Goal: Information Seeking & Learning: Learn about a topic

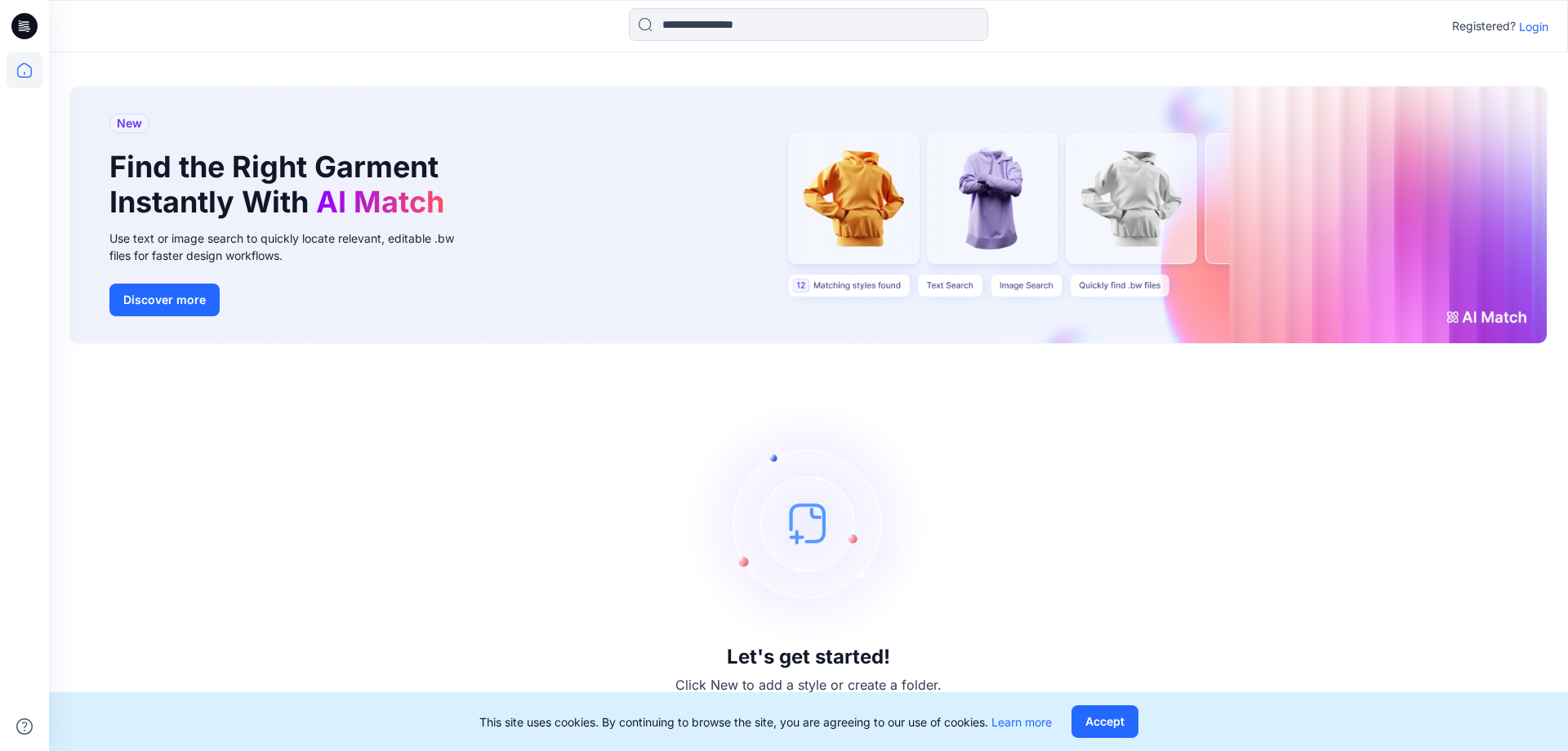
click at [1528, 26] on p "Login" at bounding box center [1533, 26] width 29 height 17
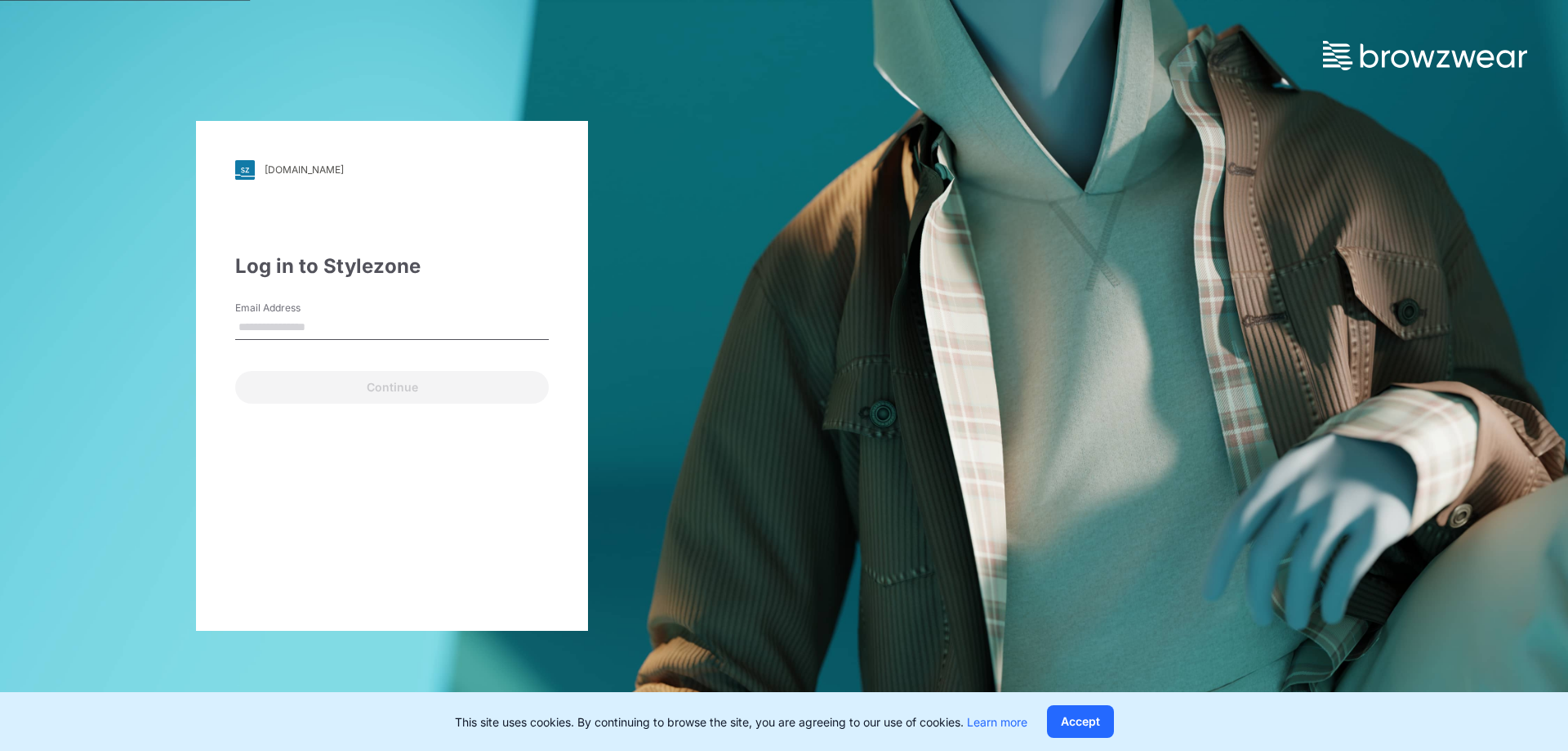
type input "**********"
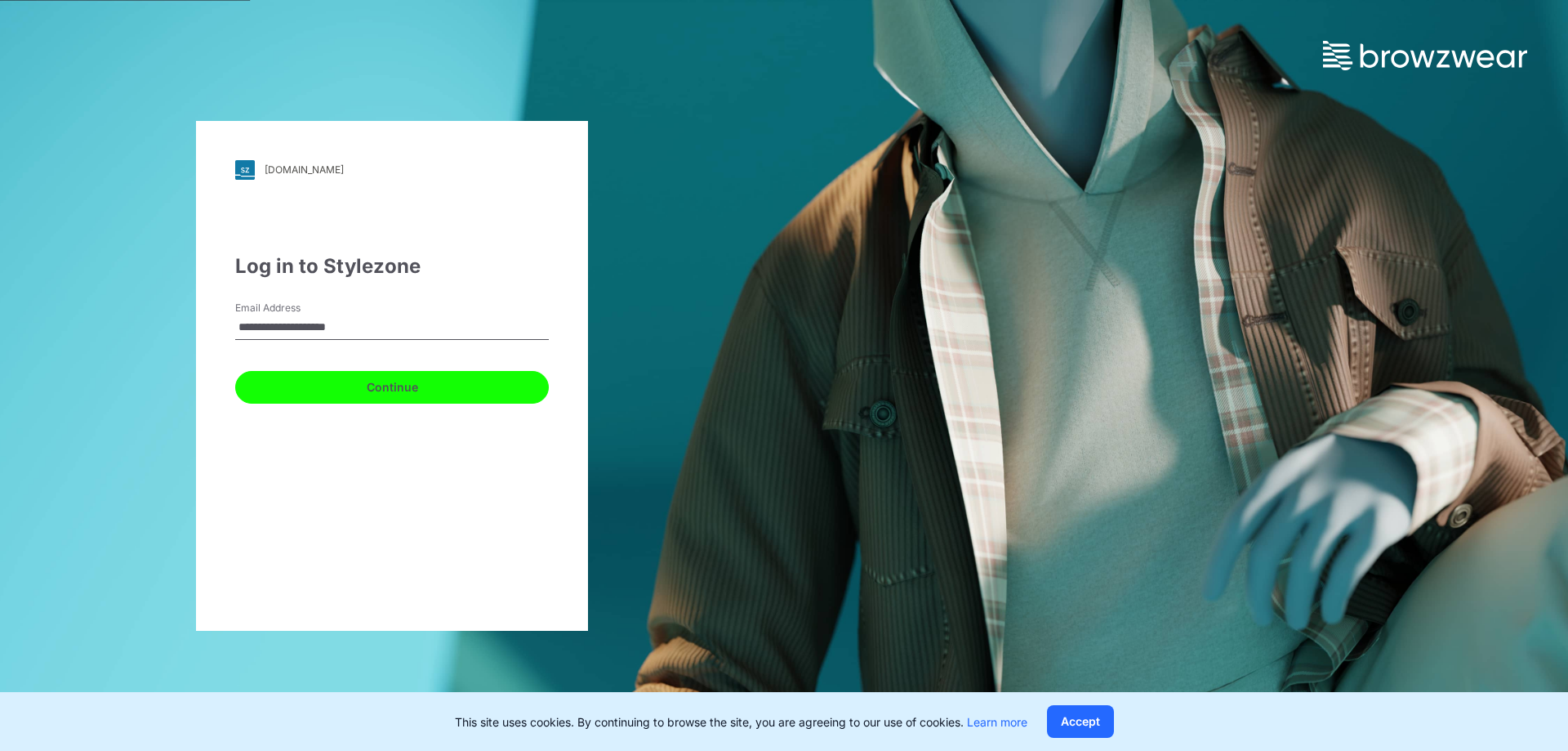
click at [374, 373] on button "Continue" at bounding box center [391, 387] width 313 height 33
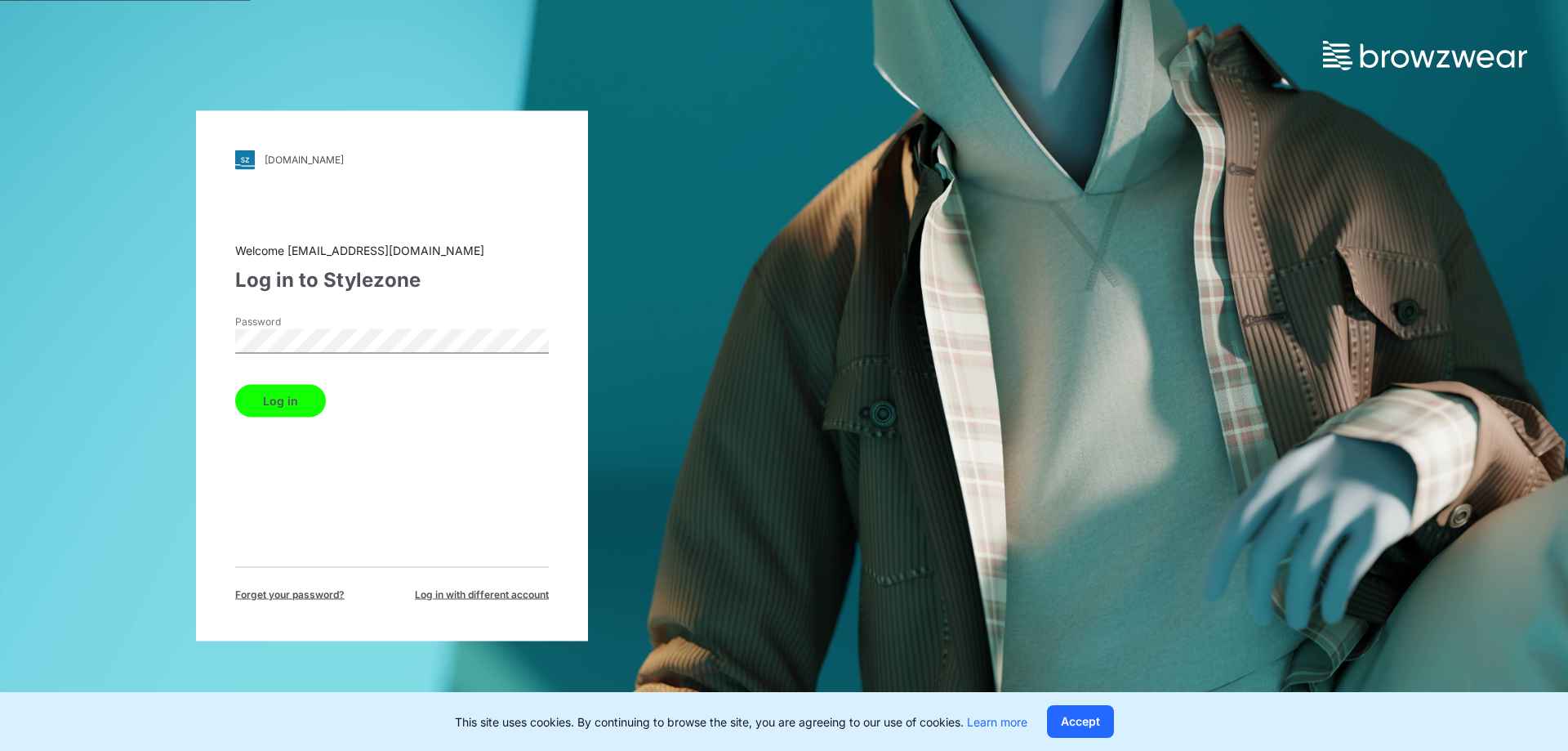
click at [253, 396] on button "Log in" at bounding box center [280, 399] width 91 height 33
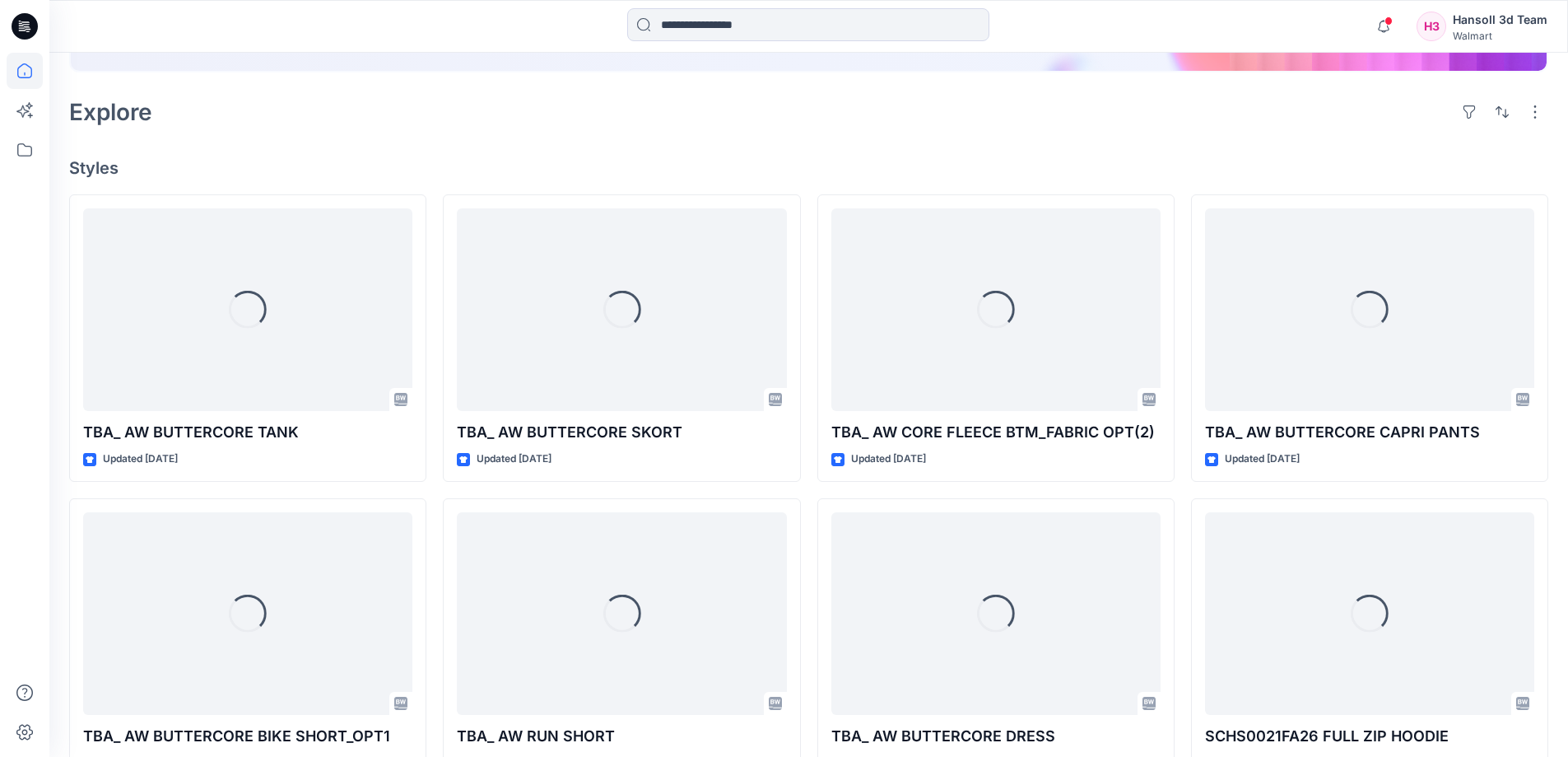
scroll to position [412, 0]
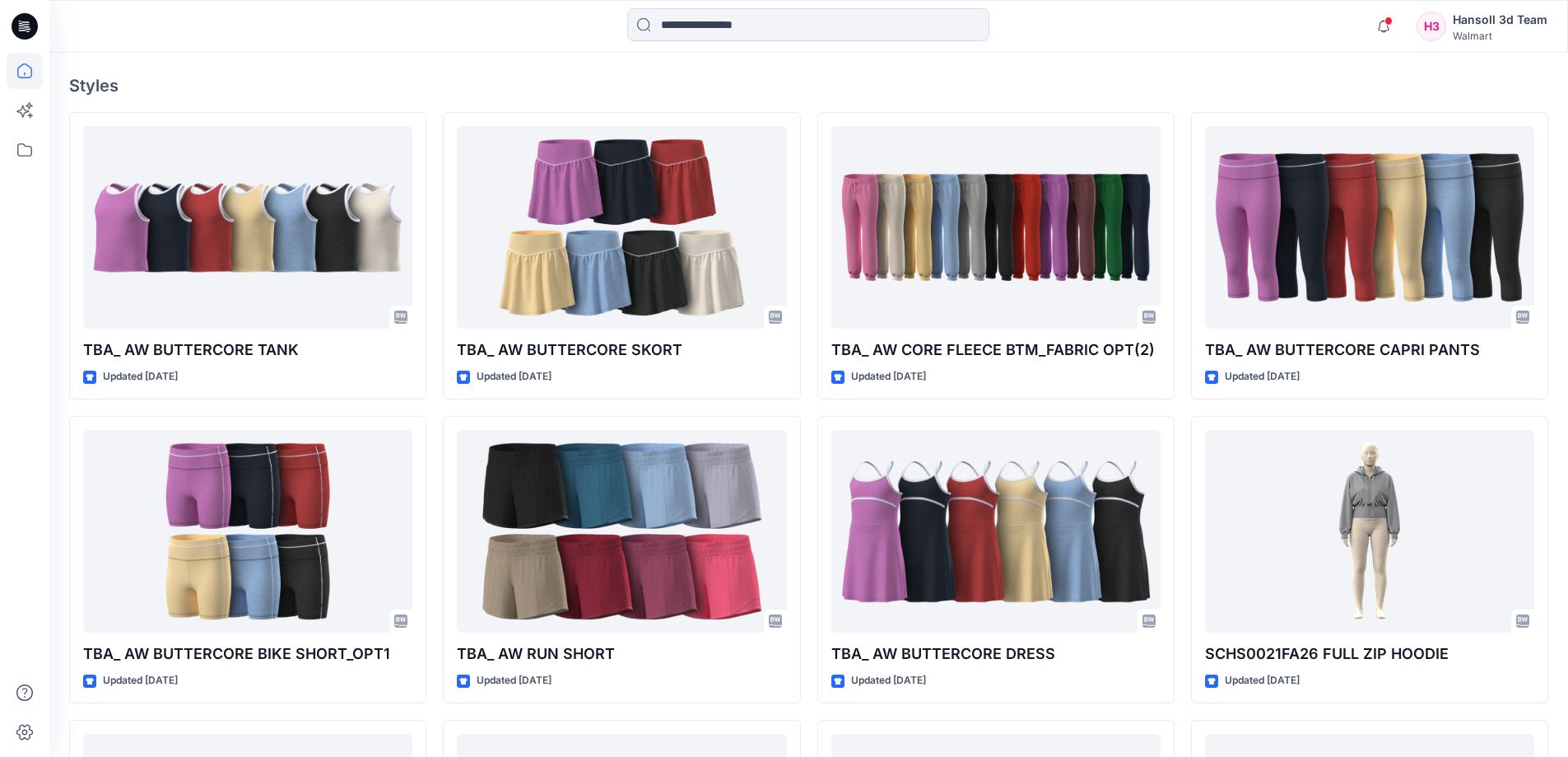
click at [1188, 41] on div "Notifications Your style FA025659SP26_SS RAGLAN SWEATSHIRT is ready 1 new Color…" at bounding box center [808, 26] width 1518 height 36
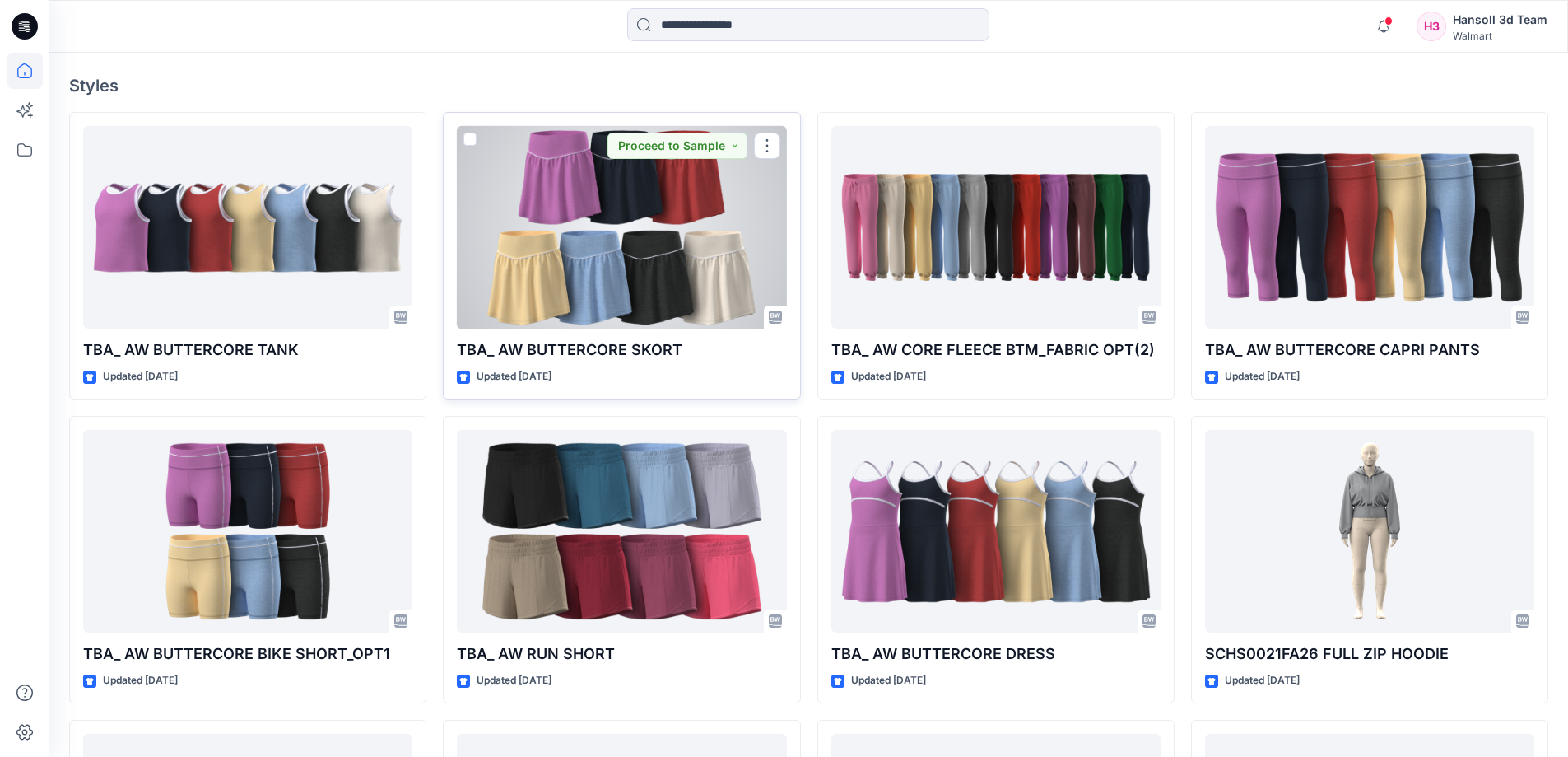
click at [608, 251] on div at bounding box center [622, 227] width 329 height 203
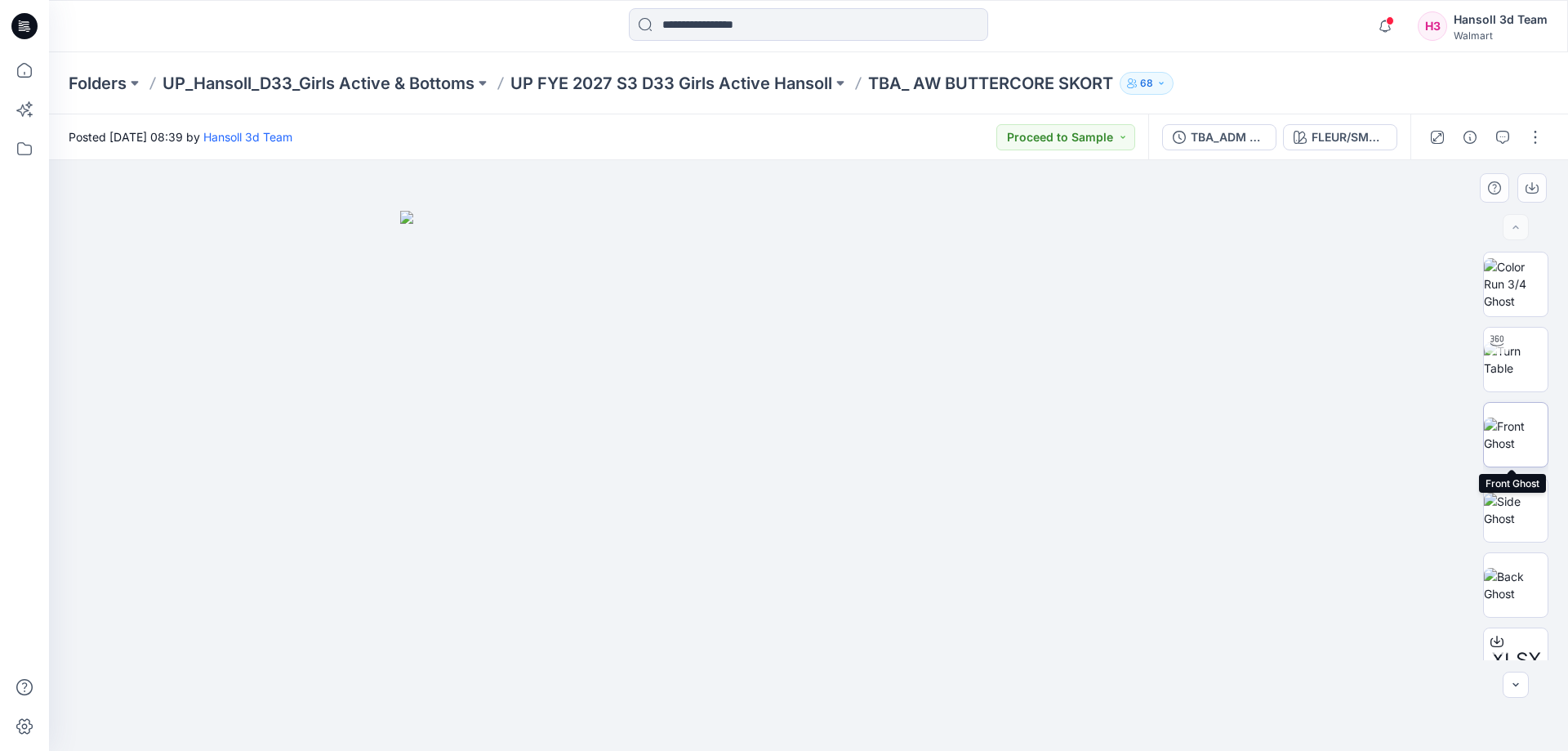
click at [1496, 439] on img at bounding box center [1516, 434] width 64 height 35
drag, startPoint x: 853, startPoint y: 468, endPoint x: 850, endPoint y: 319, distance: 149.0
click at [850, 319] on img at bounding box center [808, 532] width 289 height 439
drag, startPoint x: 793, startPoint y: 552, endPoint x: 956, endPoint y: 555, distance: 163.0
click at [956, 555] on div at bounding box center [808, 455] width 1518 height 590
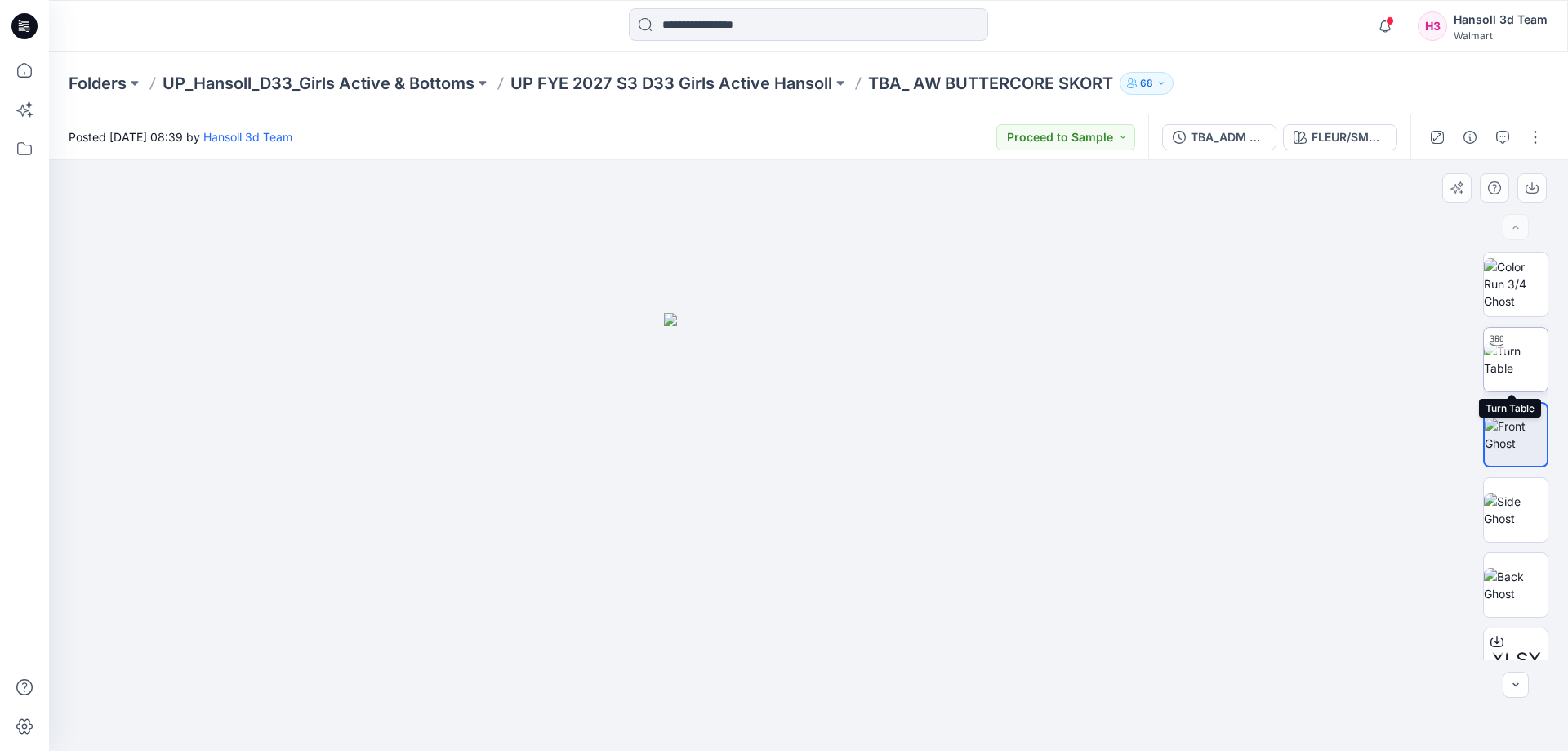
click at [1525, 361] on img at bounding box center [1516, 360] width 64 height 35
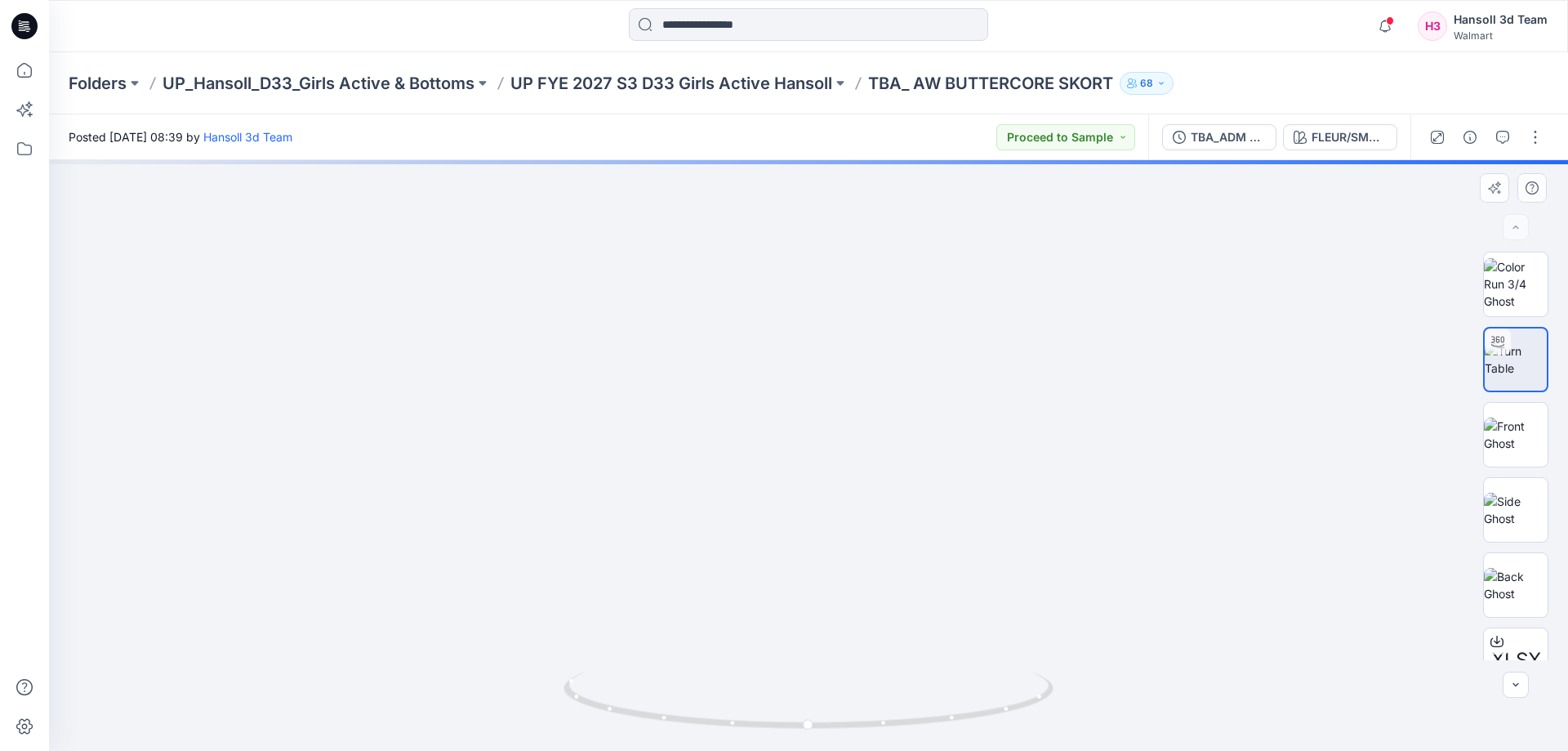
drag, startPoint x: 834, startPoint y: 593, endPoint x: 846, endPoint y: 300, distance: 293.2
click at [845, 300] on img at bounding box center [808, 92] width 1489 height 1316
drag, startPoint x: 841, startPoint y: 449, endPoint x: 768, endPoint y: 513, distance: 97.1
drag, startPoint x: 628, startPoint y: 515, endPoint x: 711, endPoint y: 539, distance: 86.4
drag, startPoint x: 867, startPoint y: 382, endPoint x: 844, endPoint y: 572, distance: 191.4
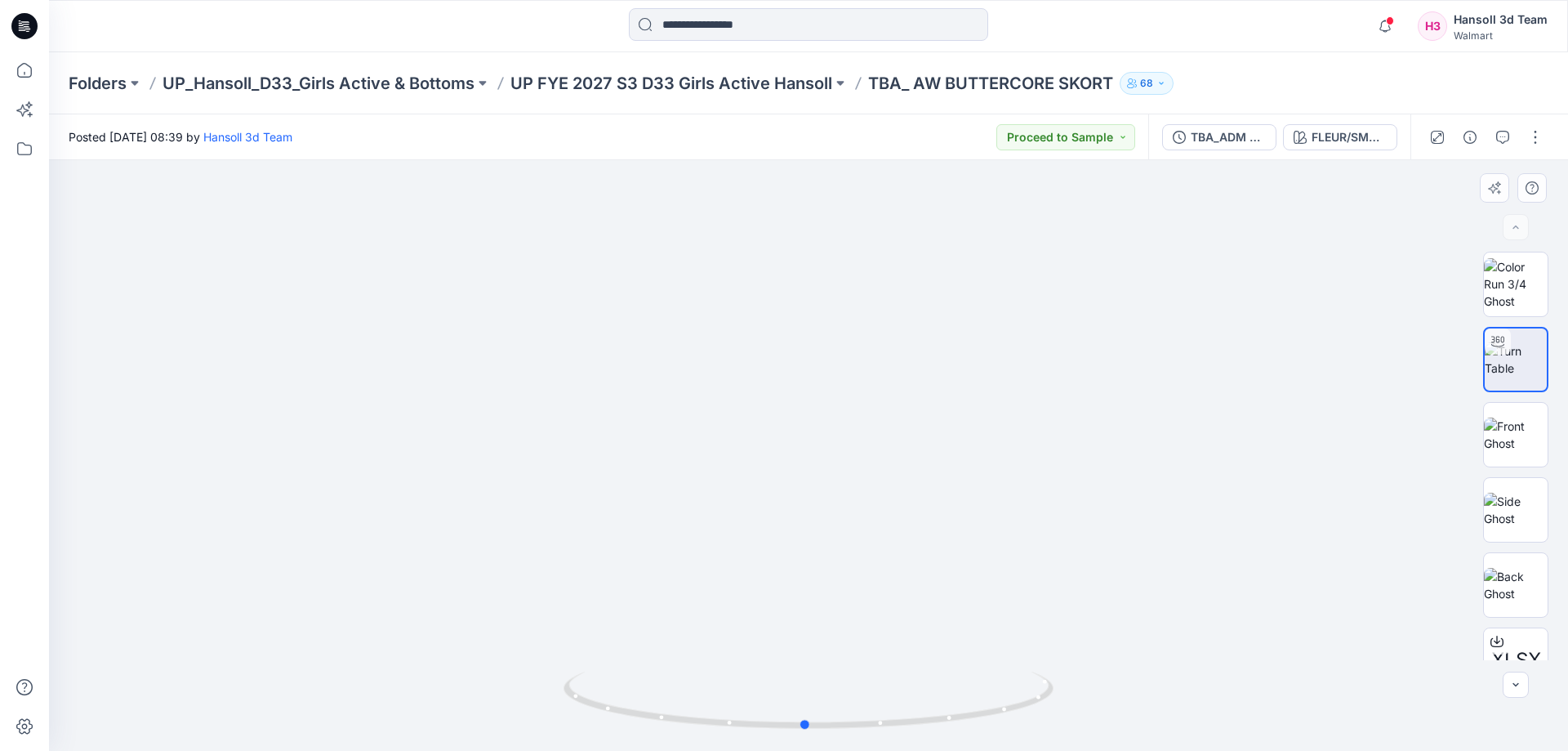
drag, startPoint x: 799, startPoint y: 734, endPoint x: 1325, endPoint y: 700, distance: 527.1
click at [1282, 717] on div at bounding box center [808, 455] width 1518 height 590
click at [1516, 433] on img at bounding box center [1516, 434] width 64 height 35
drag, startPoint x: 888, startPoint y: 569, endPoint x: 876, endPoint y: 452, distance: 117.6
click at [824, 456] on img at bounding box center [808, 532] width 289 height 439
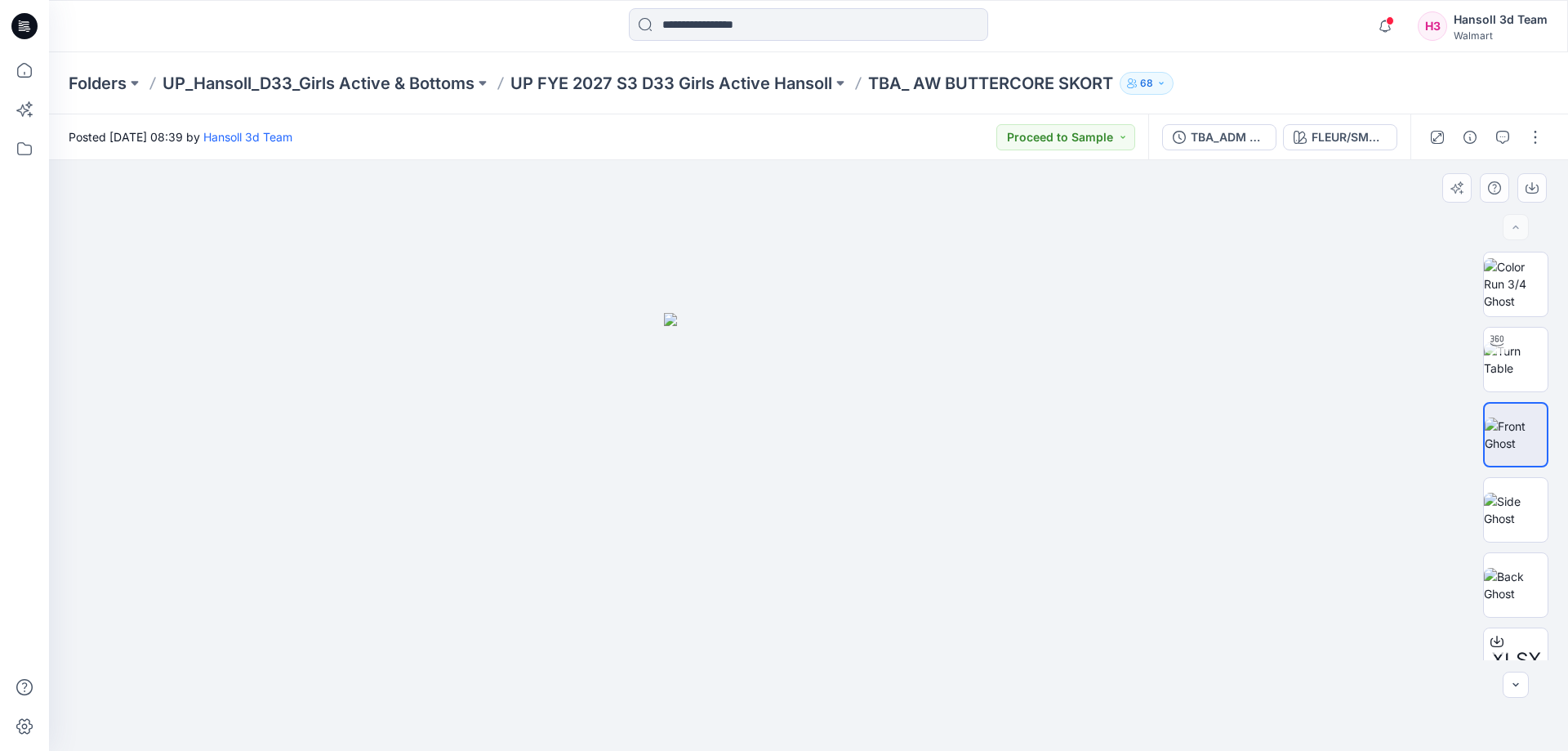
drag, startPoint x: 869, startPoint y: 471, endPoint x: 615, endPoint y: 366, distance: 274.8
click at [1520, 518] on img at bounding box center [1516, 510] width 64 height 35
click at [1523, 594] on img at bounding box center [1516, 584] width 64 height 35
click at [1514, 369] on img at bounding box center [1516, 360] width 64 height 35
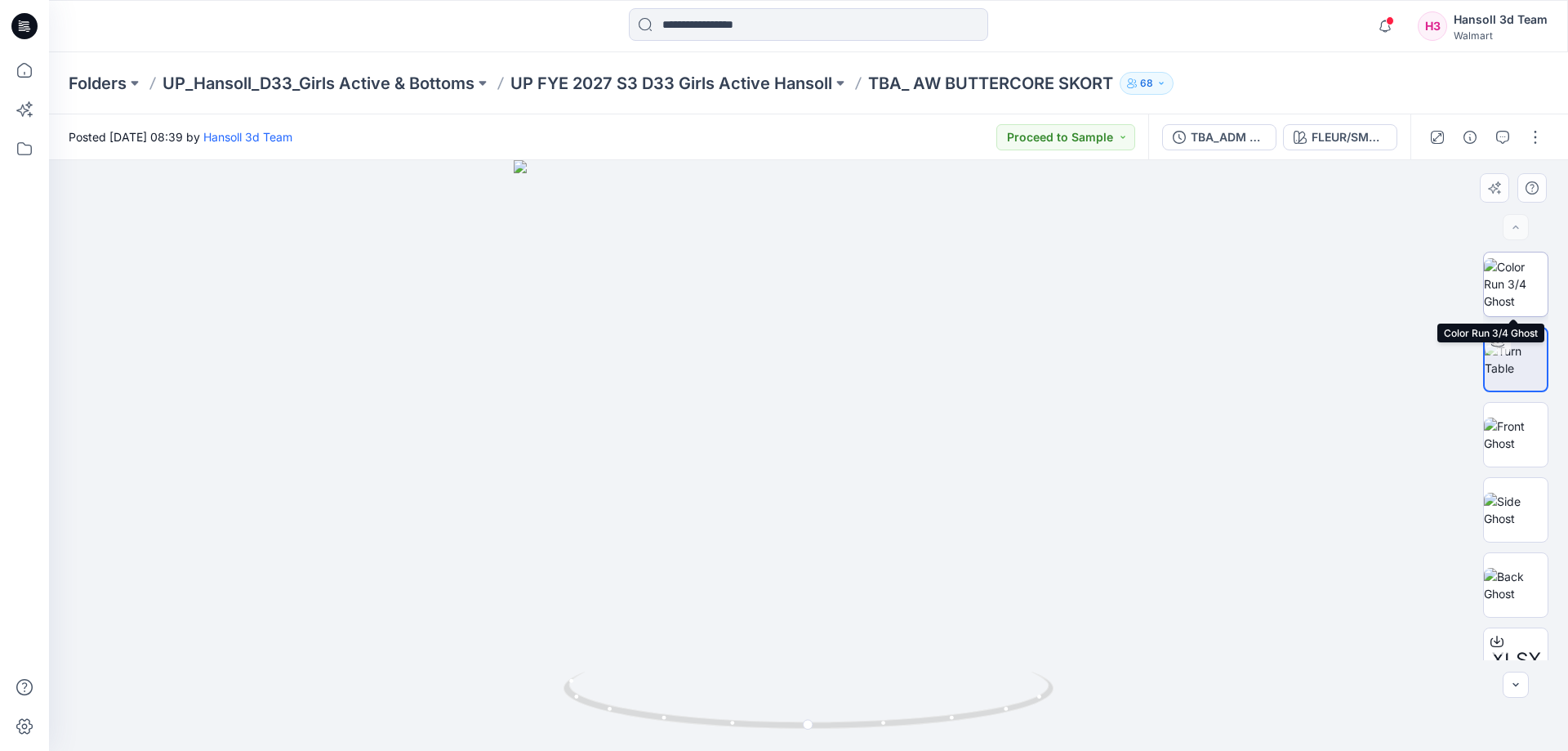
click at [1517, 274] on img at bounding box center [1516, 284] width 64 height 51
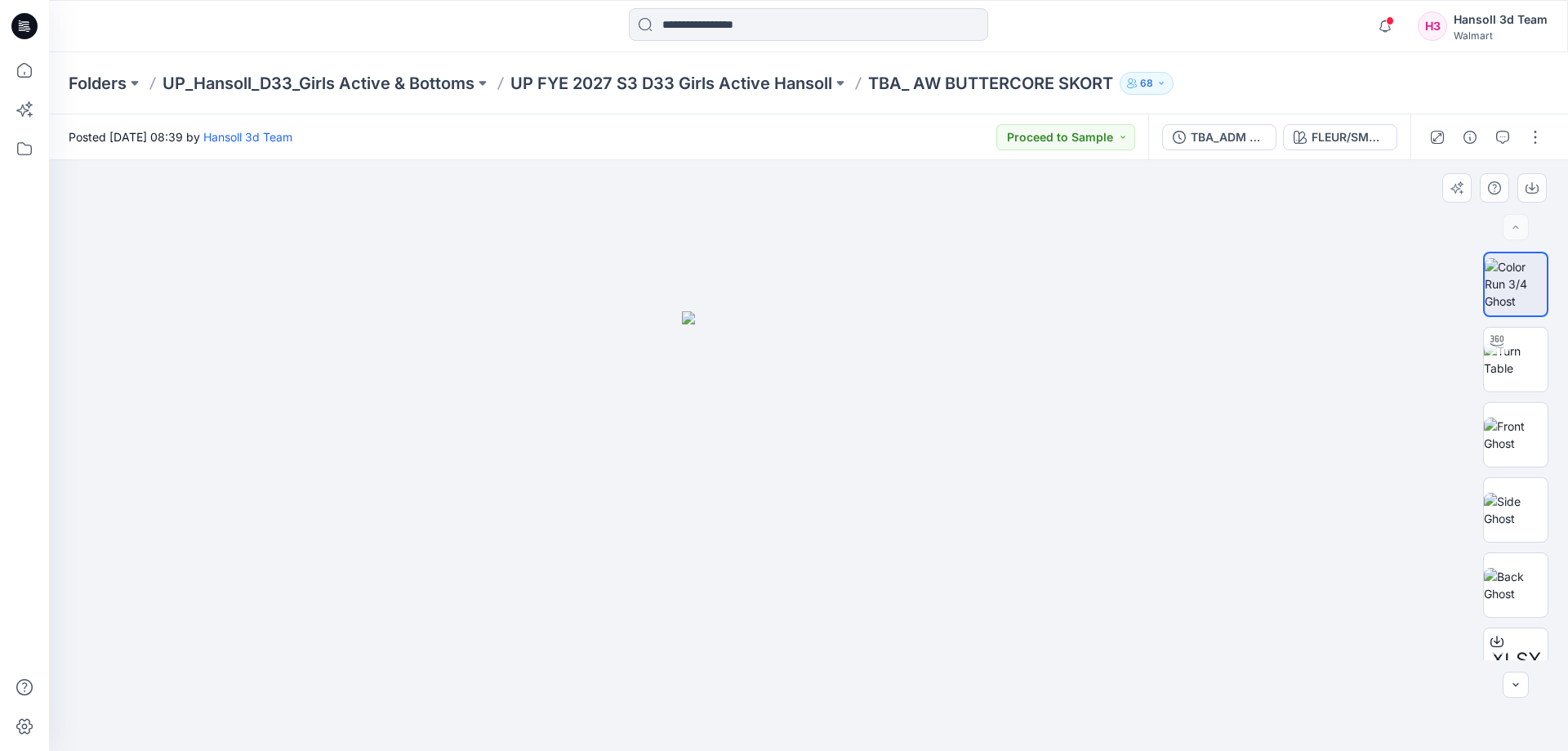
drag, startPoint x: 827, startPoint y: 460, endPoint x: 794, endPoint y: 393, distance: 74.7
drag, startPoint x: 797, startPoint y: 479, endPoint x: 949, endPoint y: 346, distance: 202.0
click at [948, 345] on div at bounding box center [808, 455] width 1518 height 590
click at [1515, 369] on img at bounding box center [1516, 360] width 64 height 35
click at [27, 22] on icon at bounding box center [25, 21] width 8 height 1
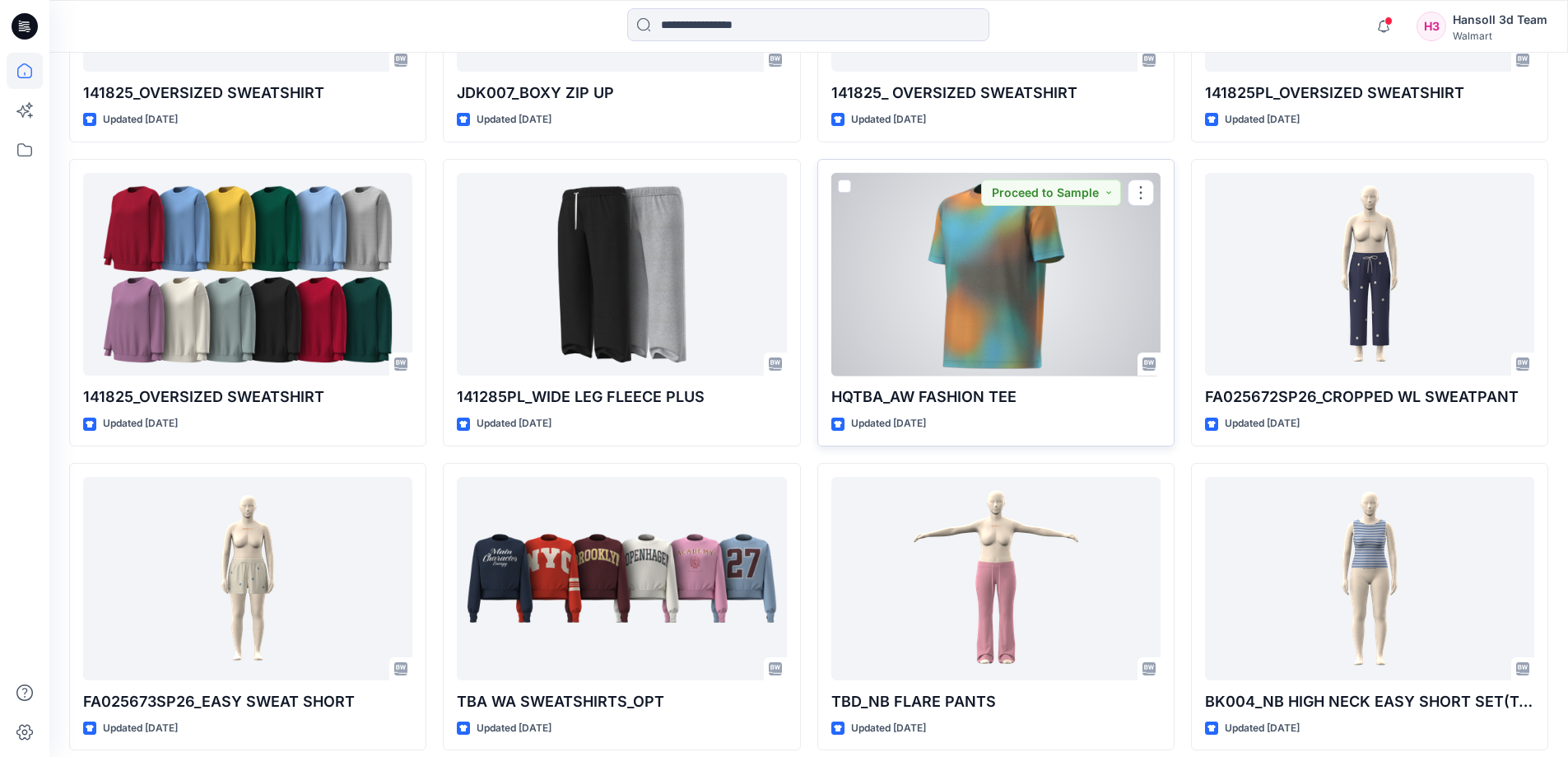
scroll to position [3723, 0]
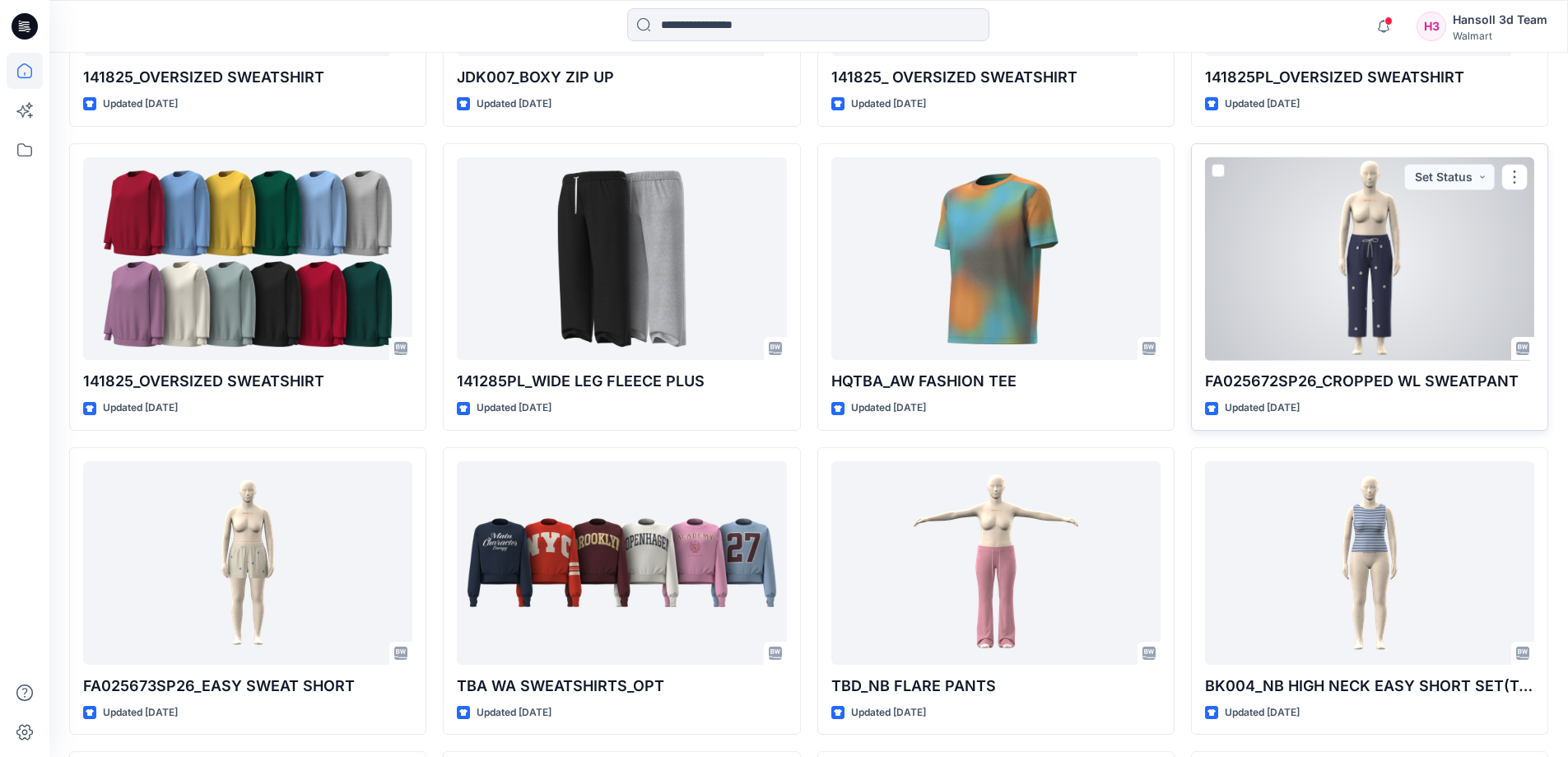
click at [1370, 286] on div at bounding box center [1369, 259] width 329 height 203
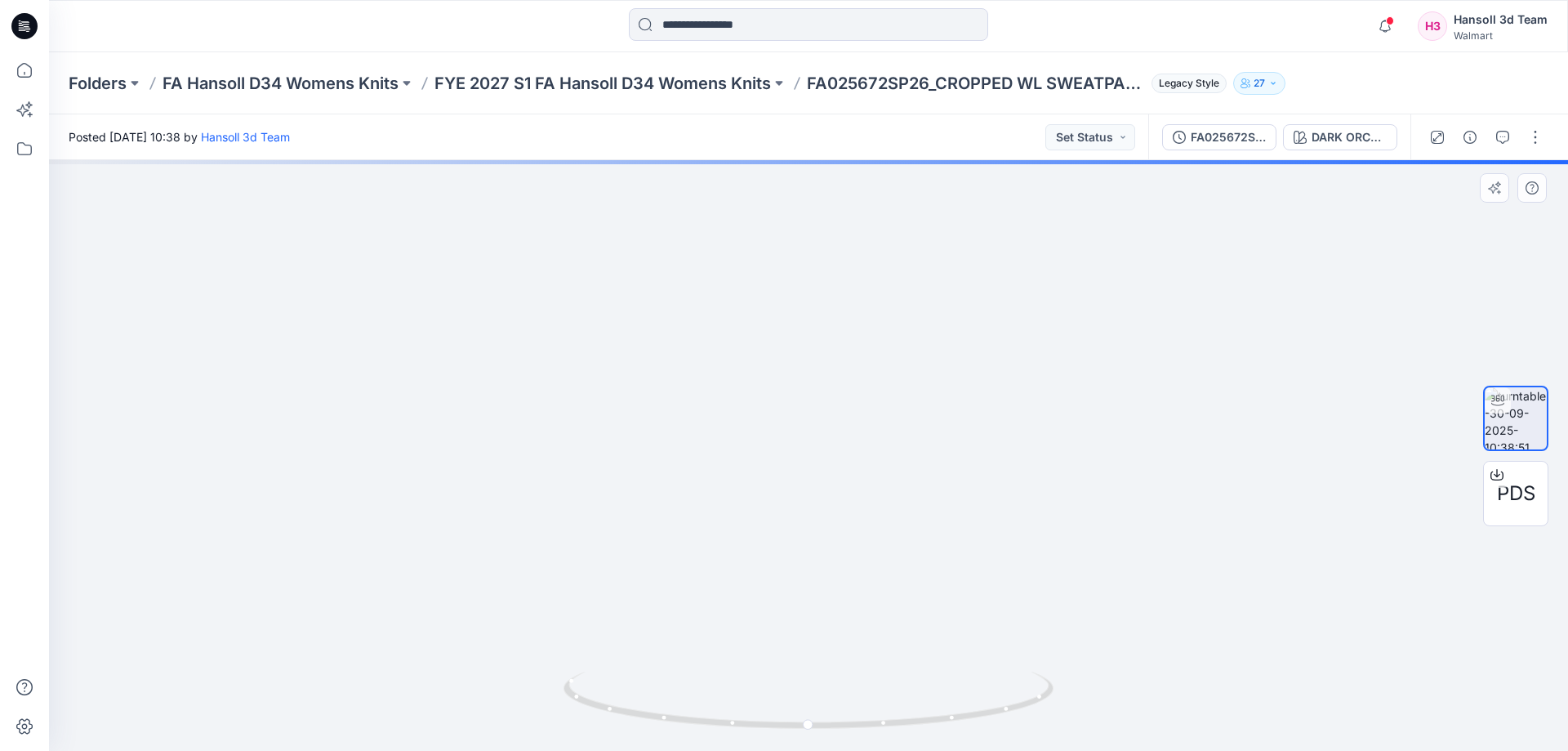
drag, startPoint x: 835, startPoint y: 495, endPoint x: 843, endPoint y: 306, distance: 189.2
click at [828, 284] on img at bounding box center [808, 373] width 753 height 754
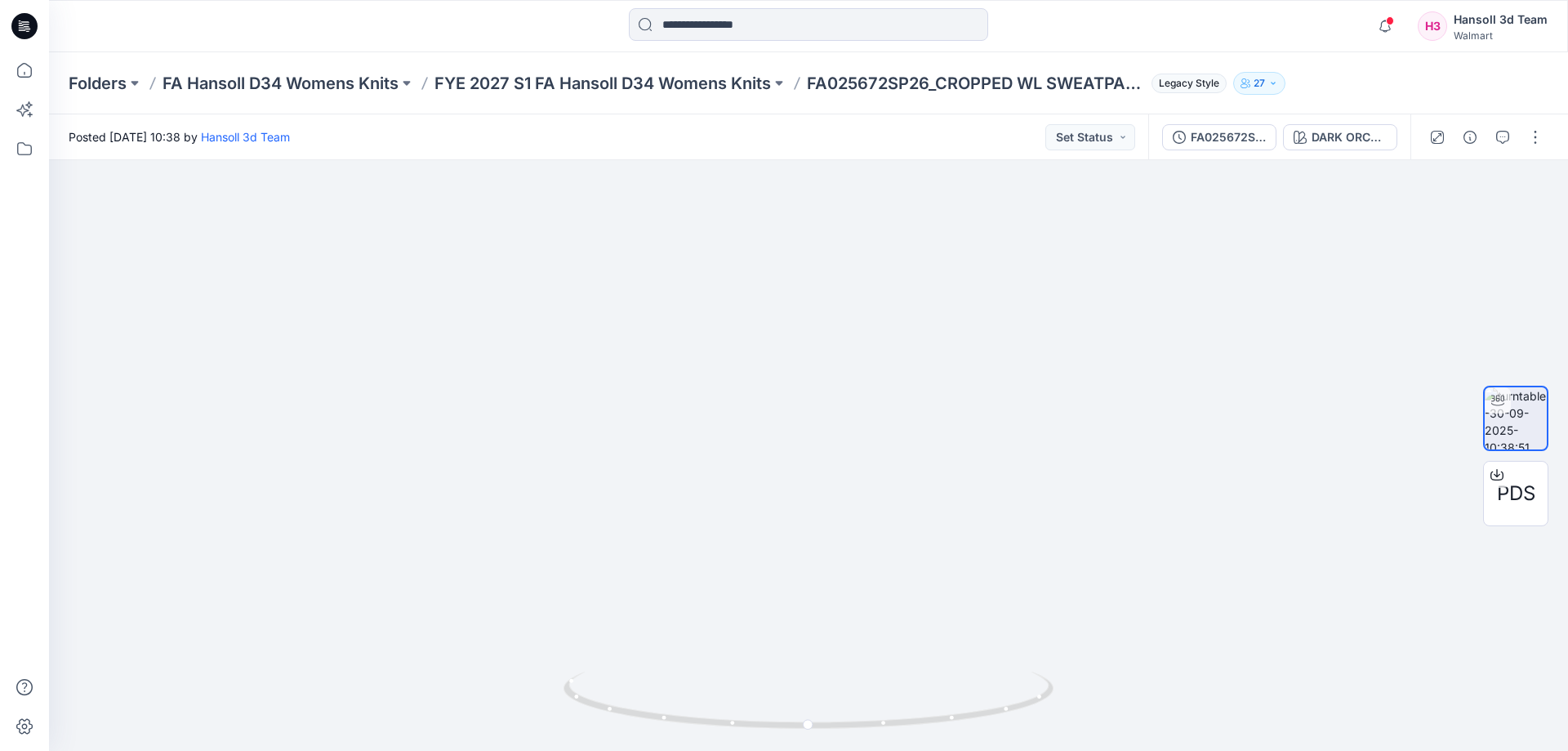
click at [27, 26] on icon at bounding box center [27, 26] width 6 height 1
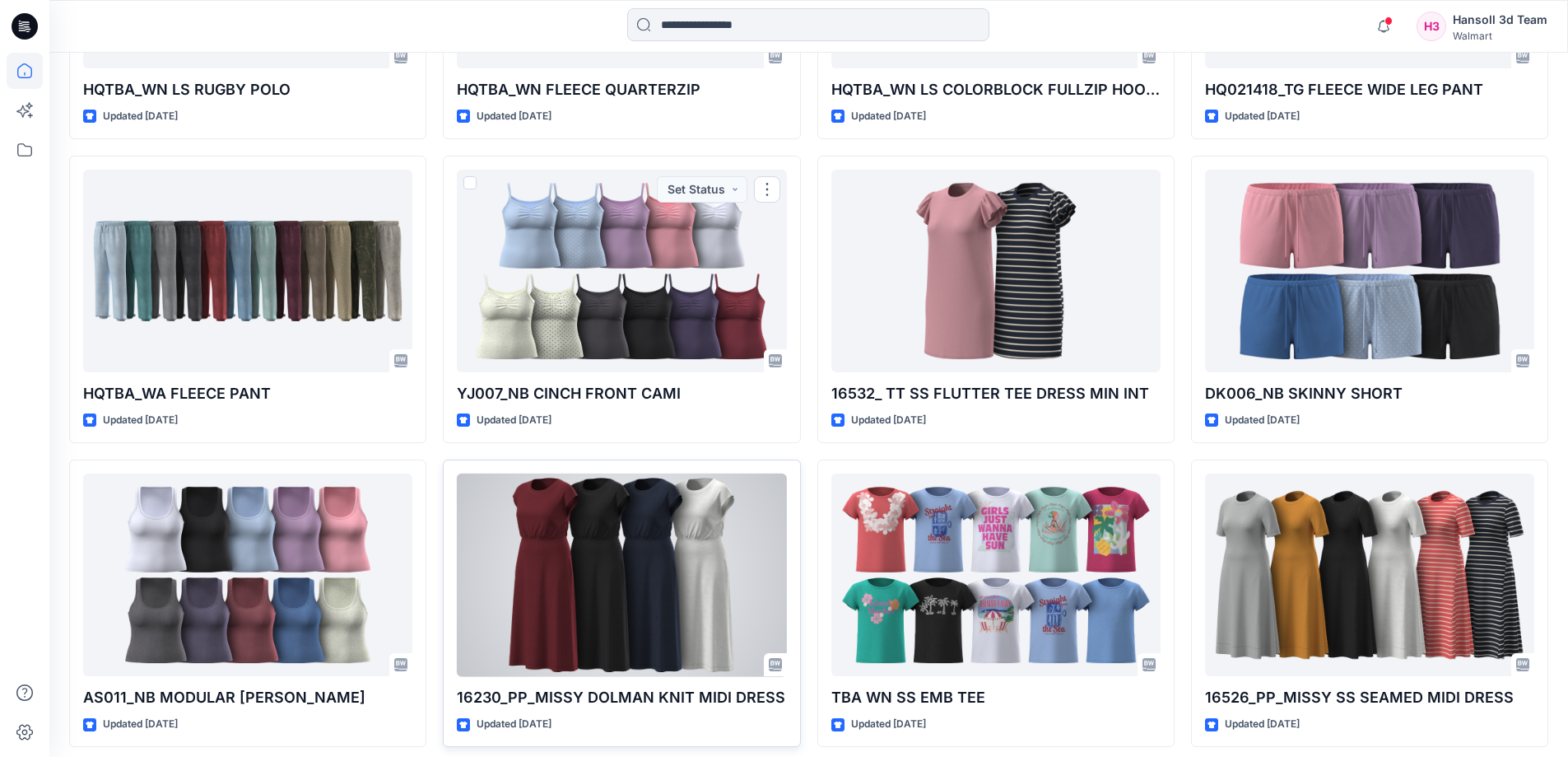
scroll to position [8283, 0]
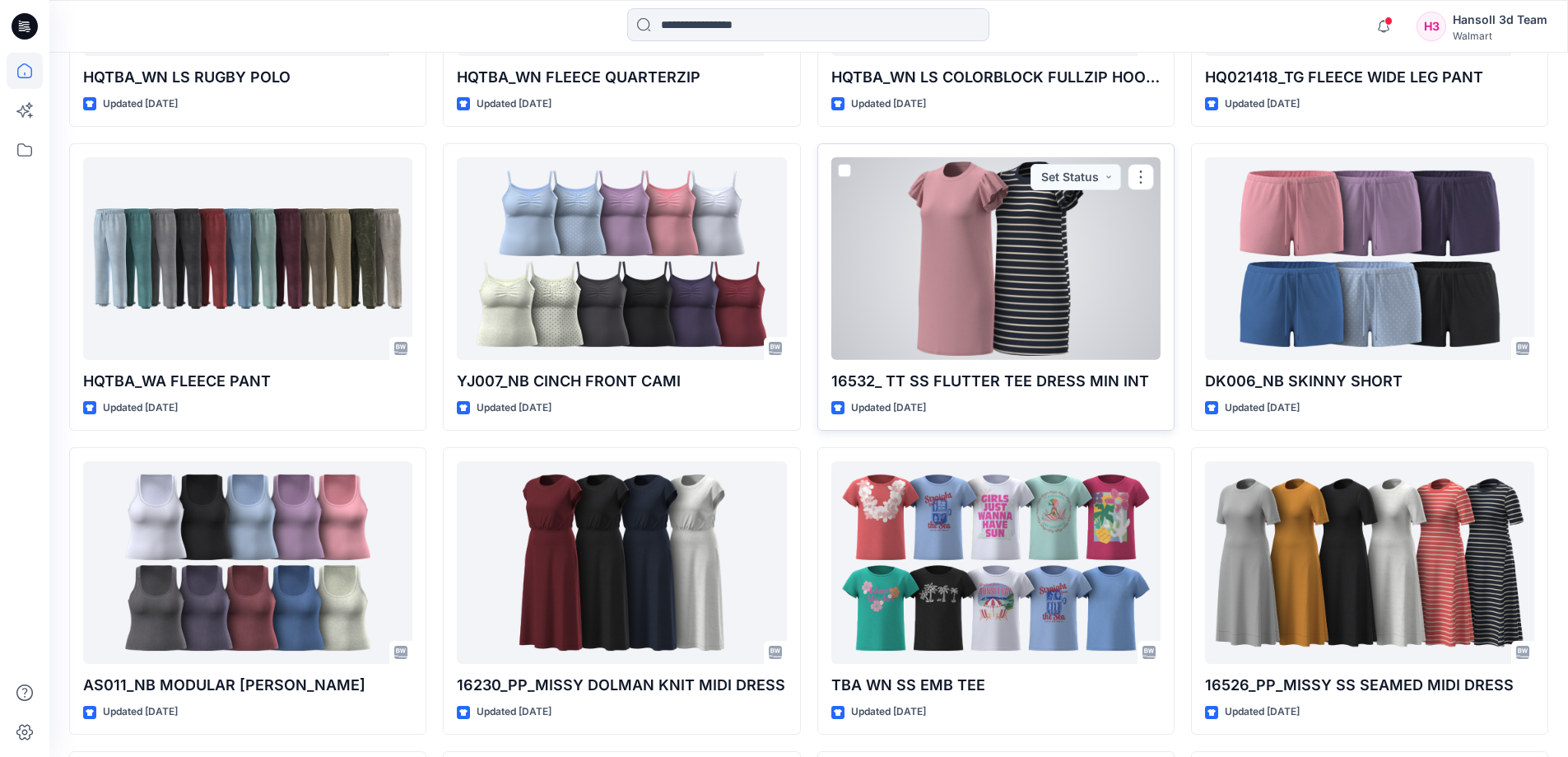
drag, startPoint x: 994, startPoint y: 378, endPoint x: 948, endPoint y: 376, distance: 46.0
drag, startPoint x: 948, startPoint y: 376, endPoint x: 940, endPoint y: 252, distance: 124.3
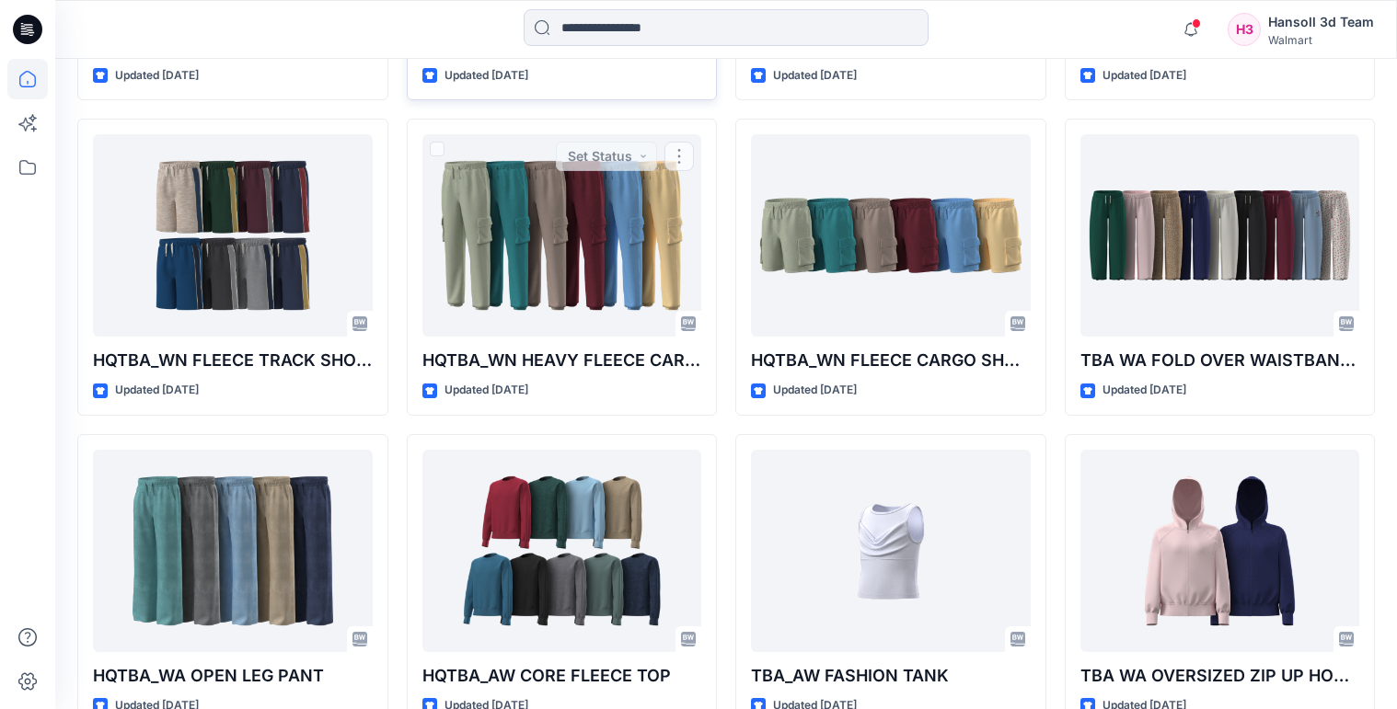
scroll to position [5428, 0]
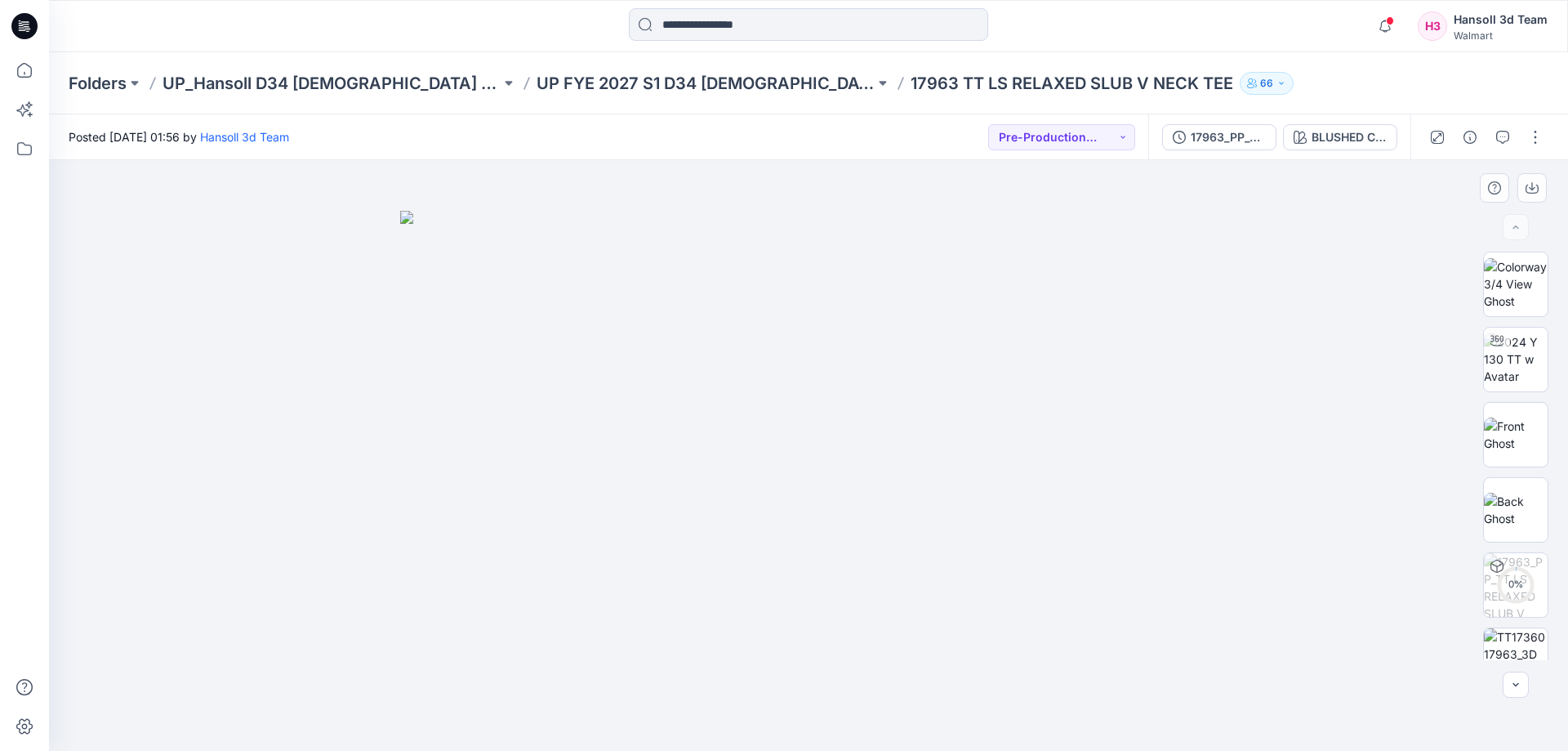
click at [56, 379] on div at bounding box center [808, 455] width 1518 height 590
click at [1508, 357] on img at bounding box center [1516, 359] width 64 height 51
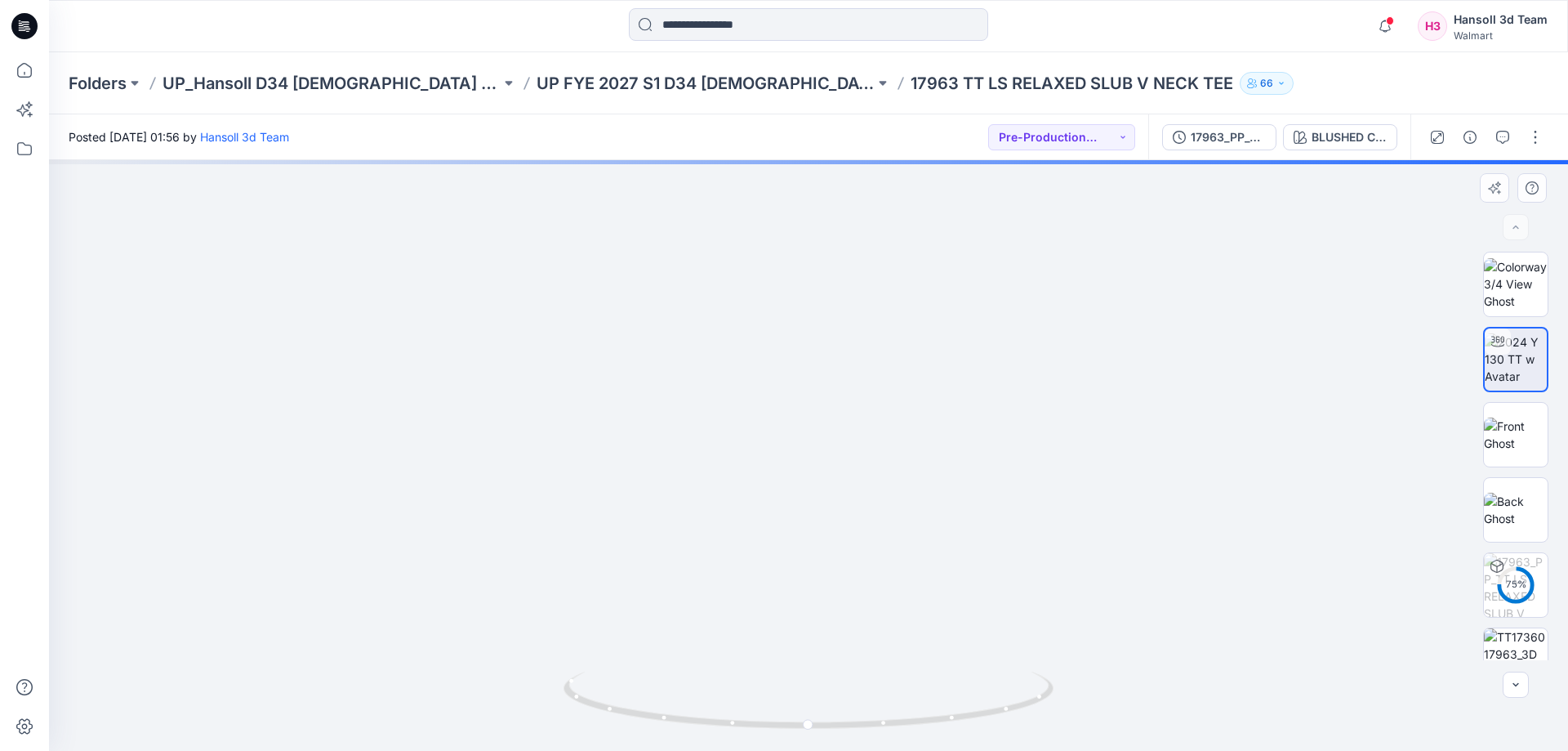
drag, startPoint x: 817, startPoint y: 464, endPoint x: 838, endPoint y: 322, distance: 143.5
click at [838, 322] on img at bounding box center [808, 159] width 1489 height 1182
click at [1505, 440] on img at bounding box center [1516, 434] width 64 height 35
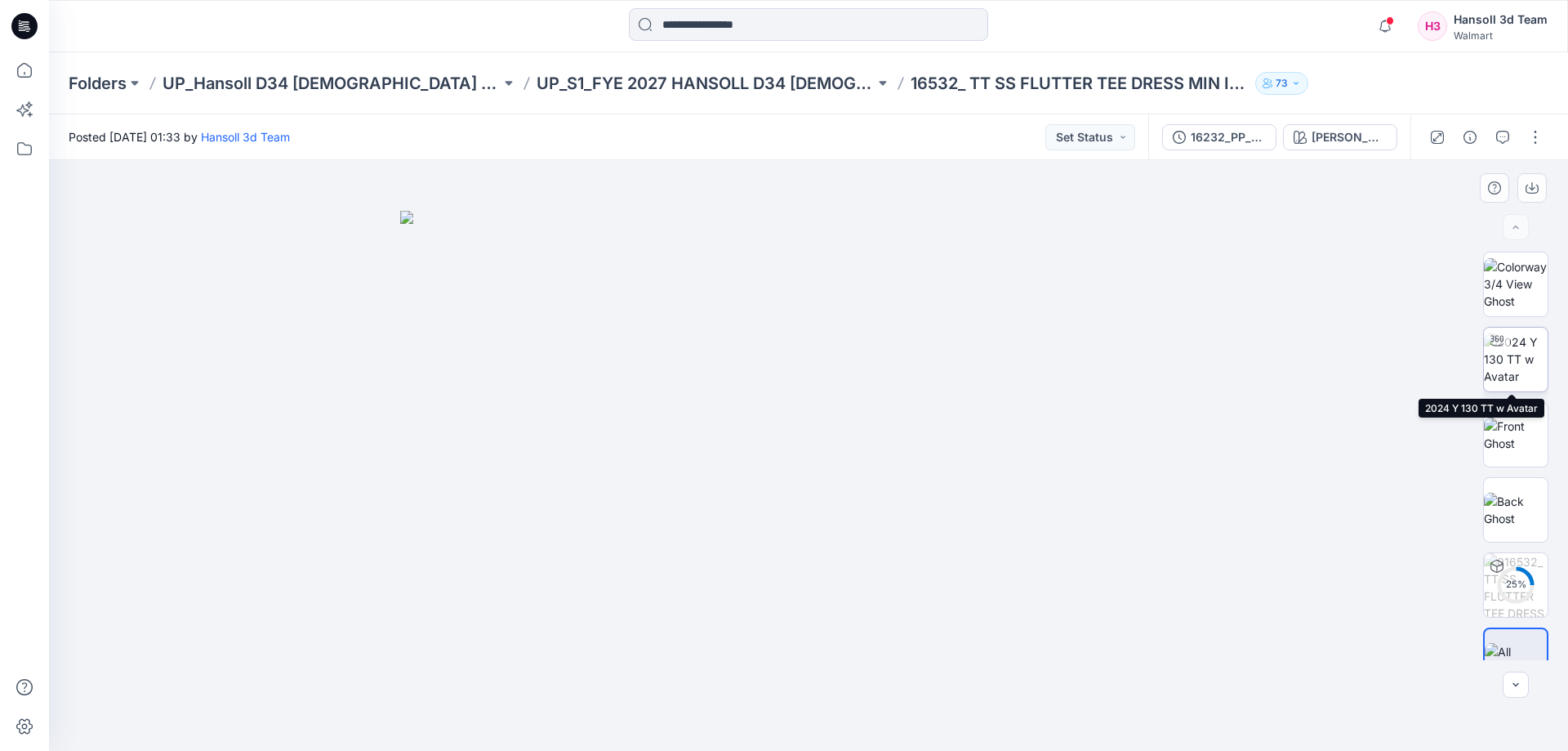
click at [1517, 363] on img at bounding box center [1516, 359] width 64 height 51
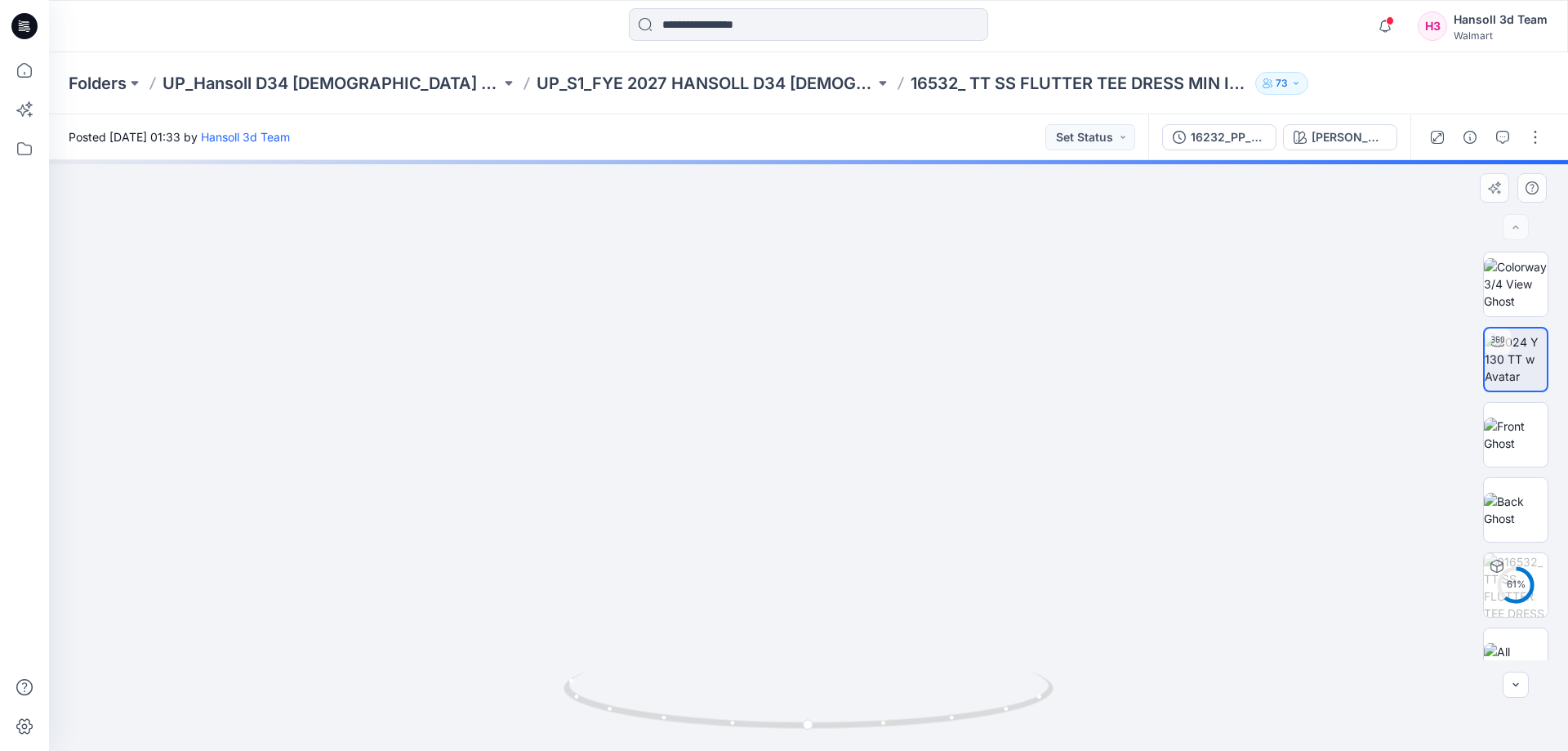
drag, startPoint x: 878, startPoint y: 529, endPoint x: 911, endPoint y: 344, distance: 187.9
click at [911, 344] on img at bounding box center [808, 194] width 1265 height 1112
drag, startPoint x: 722, startPoint y: 723, endPoint x: 894, endPoint y: 696, distance: 174.1
click at [894, 696] on icon at bounding box center [810, 701] width 494 height 61
drag, startPoint x: 829, startPoint y: 731, endPoint x: 949, endPoint y: 703, distance: 123.2
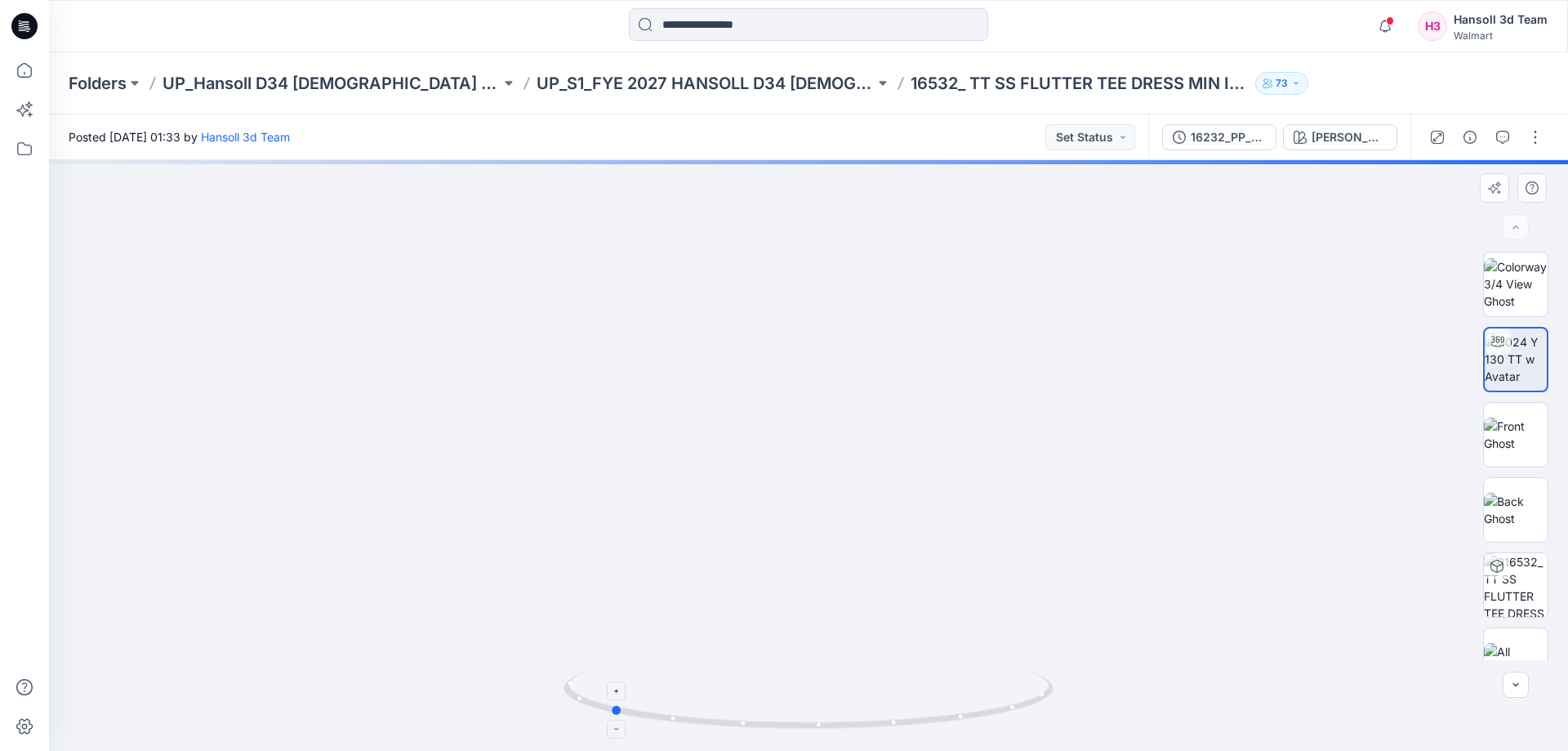
click at [949, 703] on icon at bounding box center [810, 701] width 494 height 61
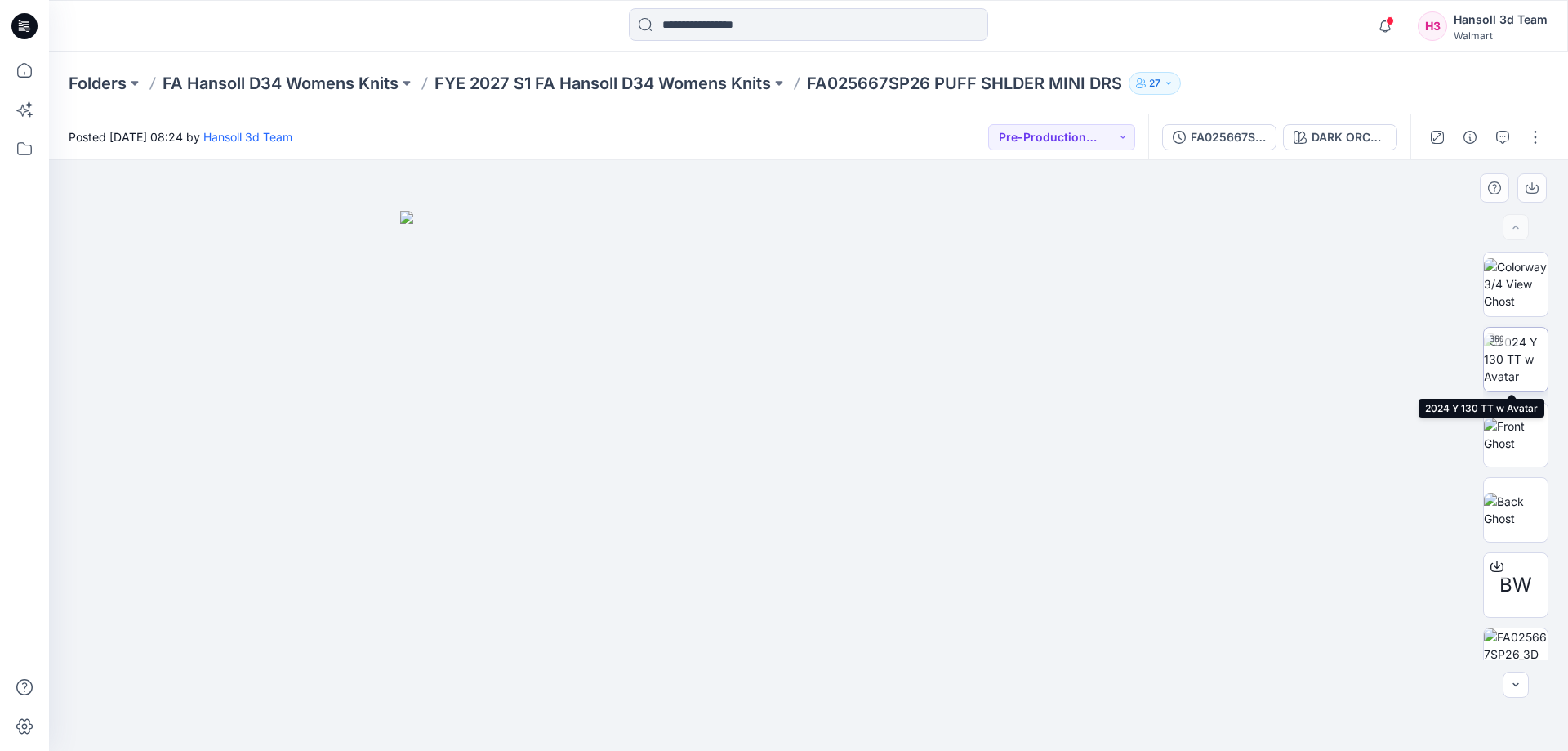
click at [1506, 359] on img at bounding box center [1516, 359] width 64 height 51
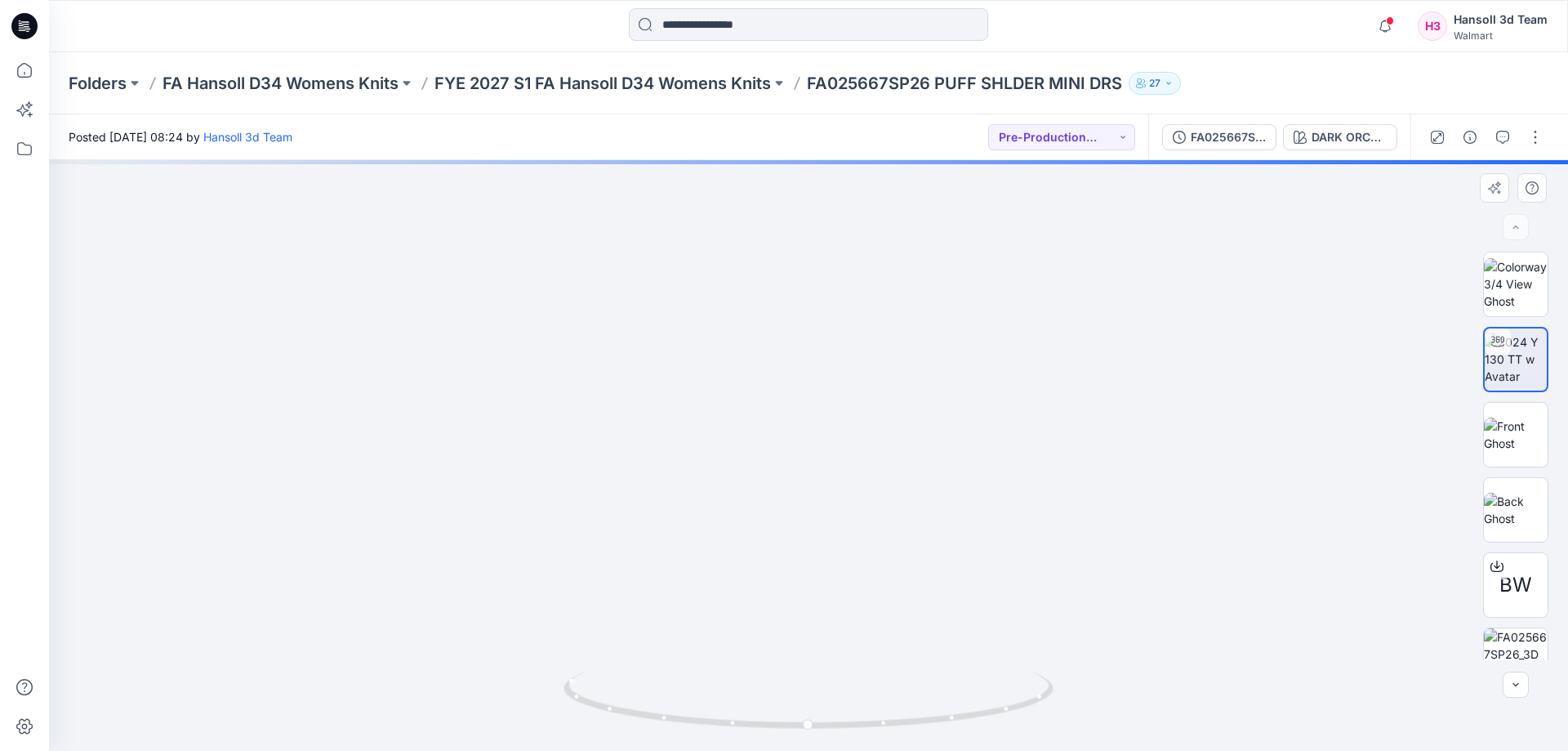
drag, startPoint x: 807, startPoint y: 522, endPoint x: 825, endPoint y: 374, distance: 149.1
click at [825, 374] on img at bounding box center [808, 225] width 1265 height 1051
drag, startPoint x: 761, startPoint y: 730, endPoint x: 986, endPoint y: 648, distance: 239.5
click at [986, 648] on div at bounding box center [808, 455] width 1518 height 590
drag, startPoint x: 890, startPoint y: 727, endPoint x: 936, endPoint y: 722, distance: 46.3
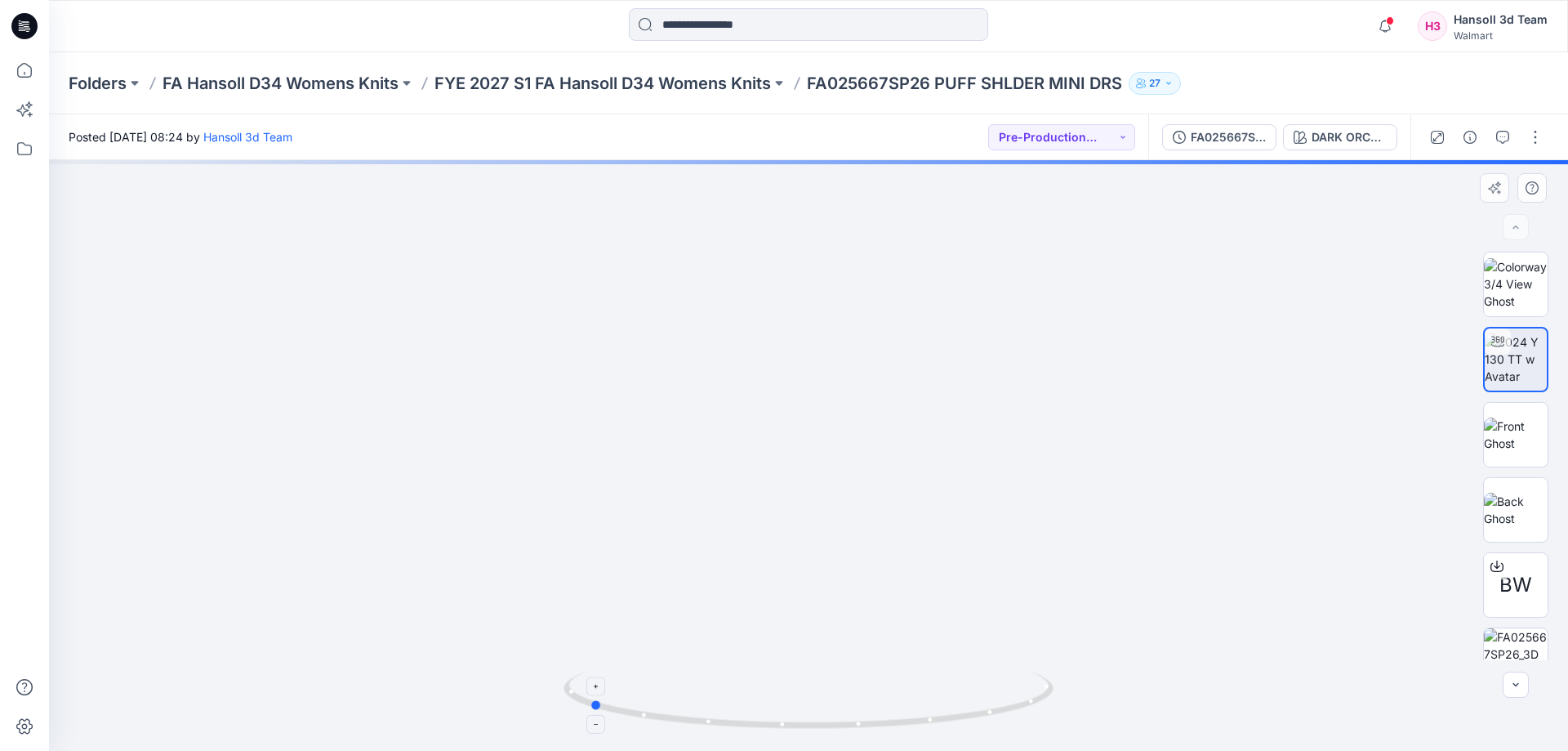
click at [936, 722] on icon at bounding box center [810, 701] width 494 height 61
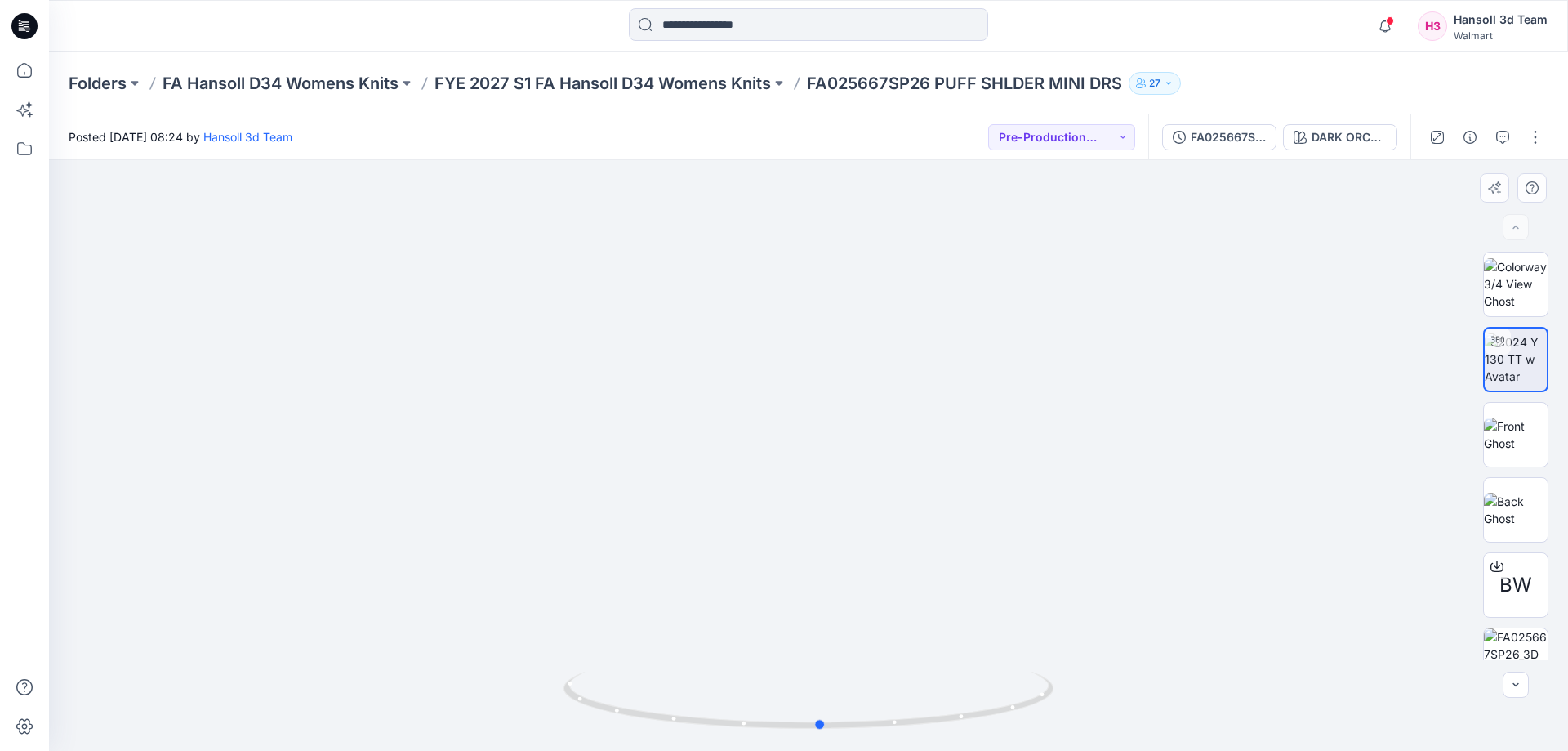
drag, startPoint x: 932, startPoint y: 722, endPoint x: 1163, endPoint y: 704, distance: 231.7
click at [1163, 704] on div at bounding box center [808, 455] width 1518 height 590
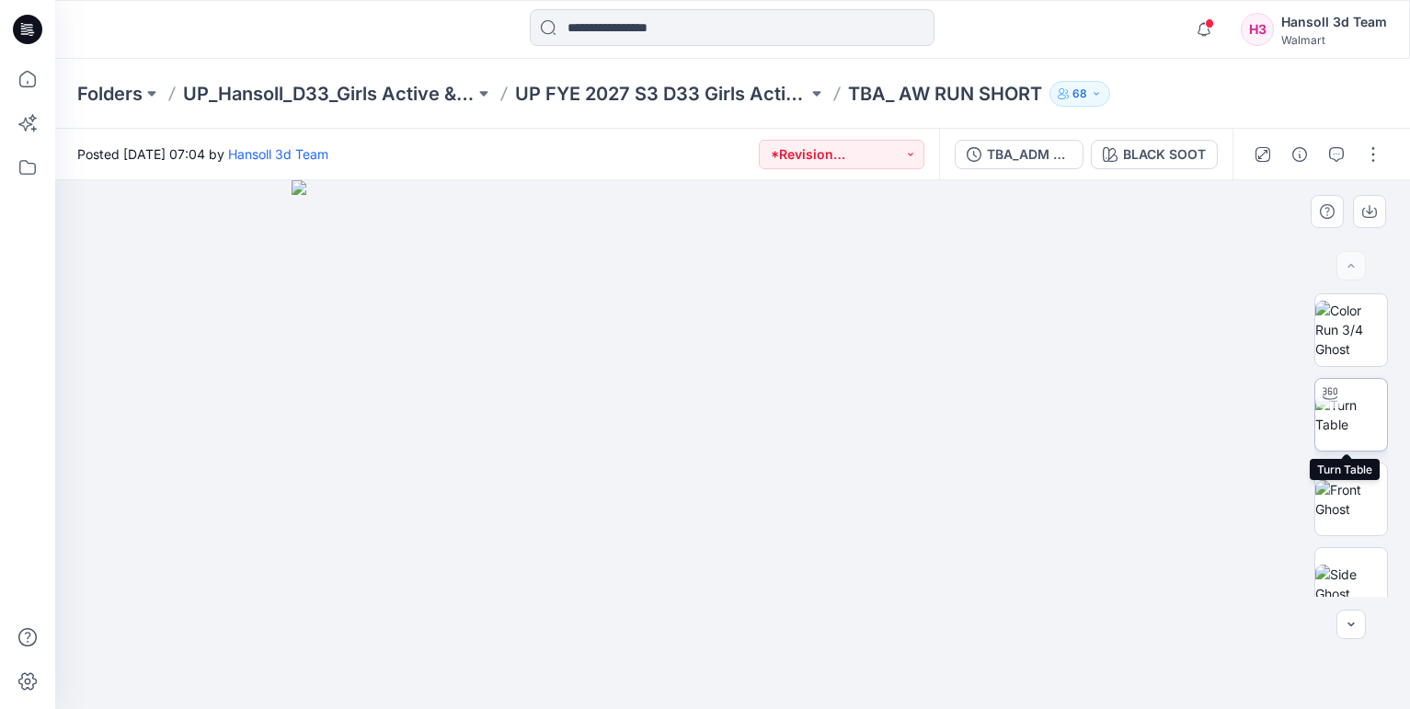
click at [1340, 421] on img at bounding box center [1352, 415] width 72 height 39
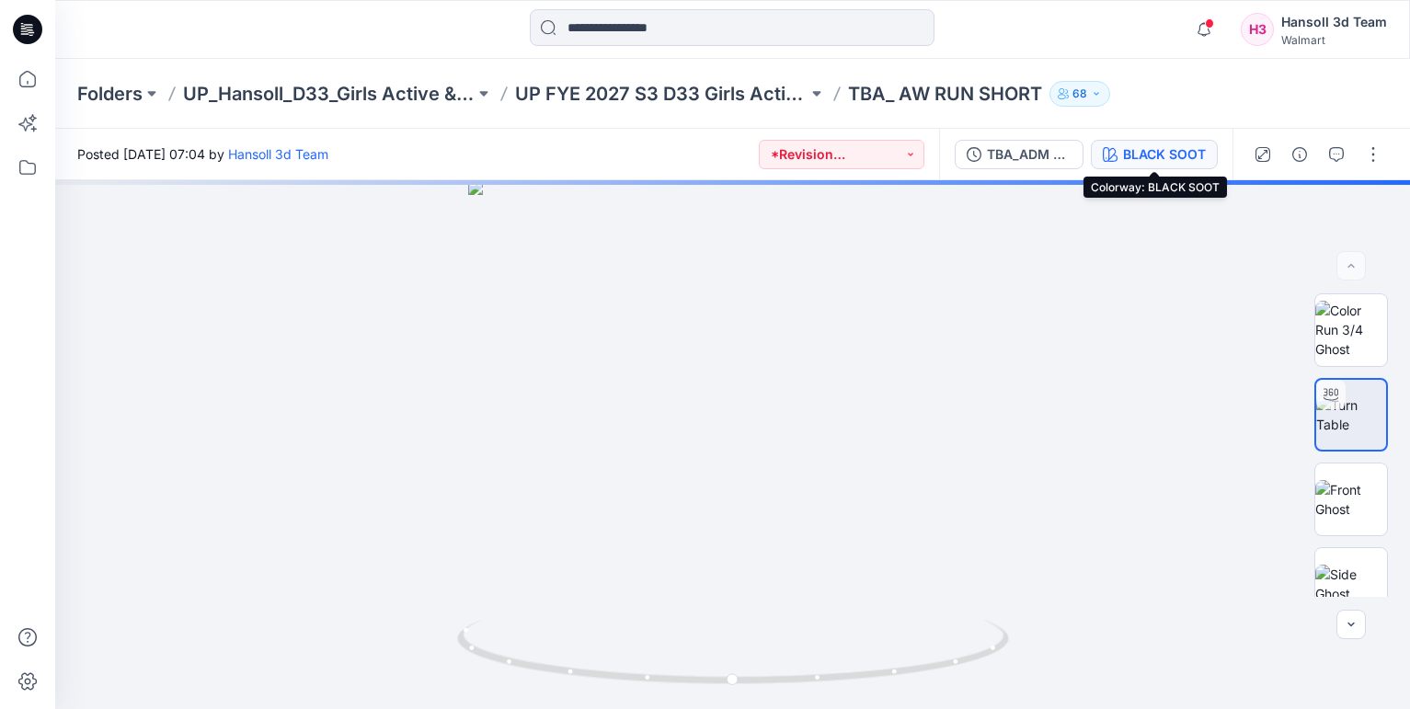
click at [1204, 160] on div "BLACK SOOT" at bounding box center [1164, 154] width 83 height 20
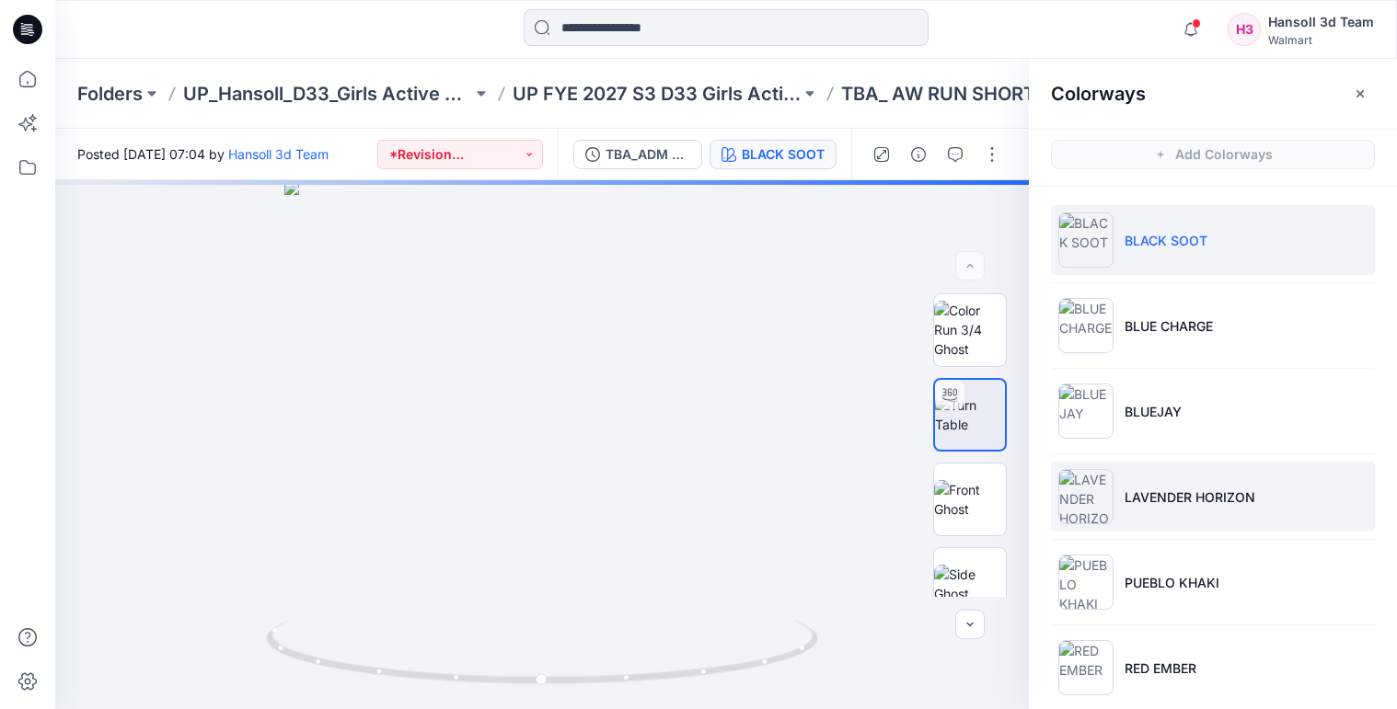
click at [1165, 494] on p "LAVENDER HORIZON" at bounding box center [1189, 497] width 131 height 19
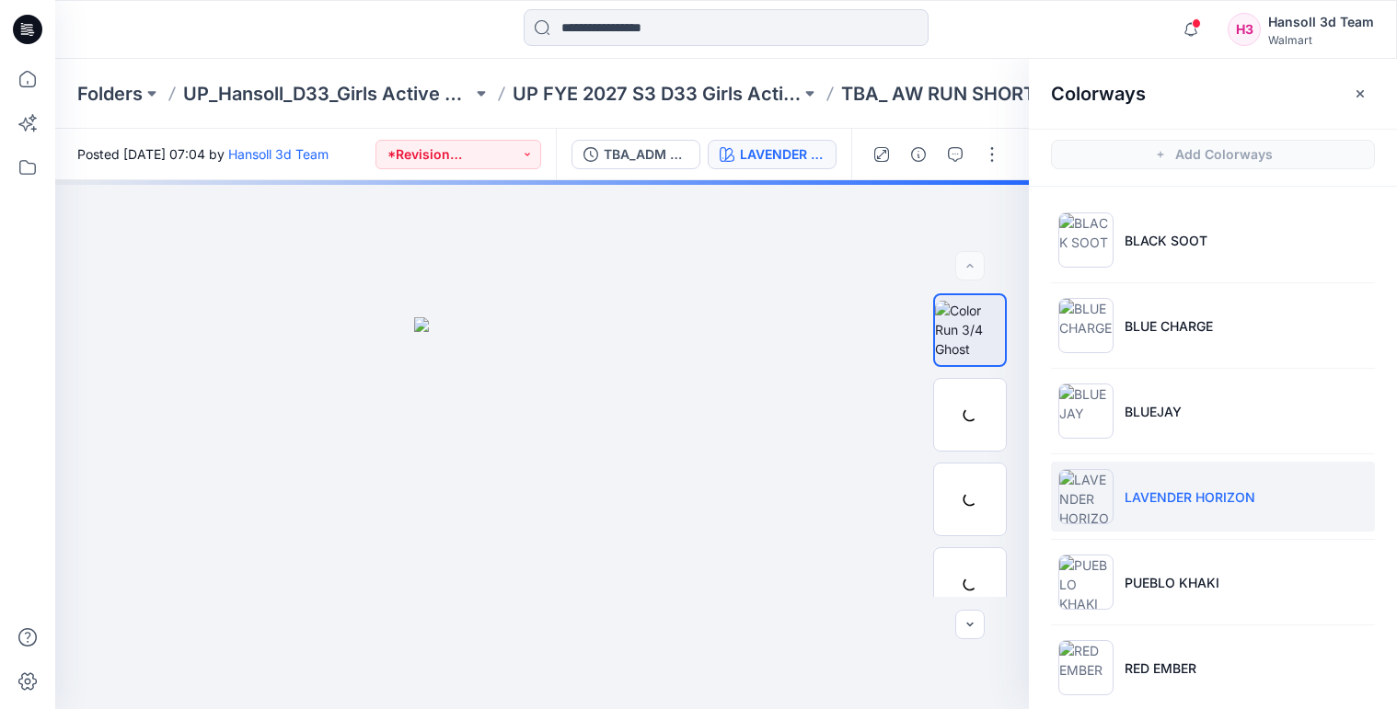
click at [1082, 502] on img at bounding box center [1085, 496] width 55 height 55
click at [955, 417] on img at bounding box center [970, 415] width 72 height 39
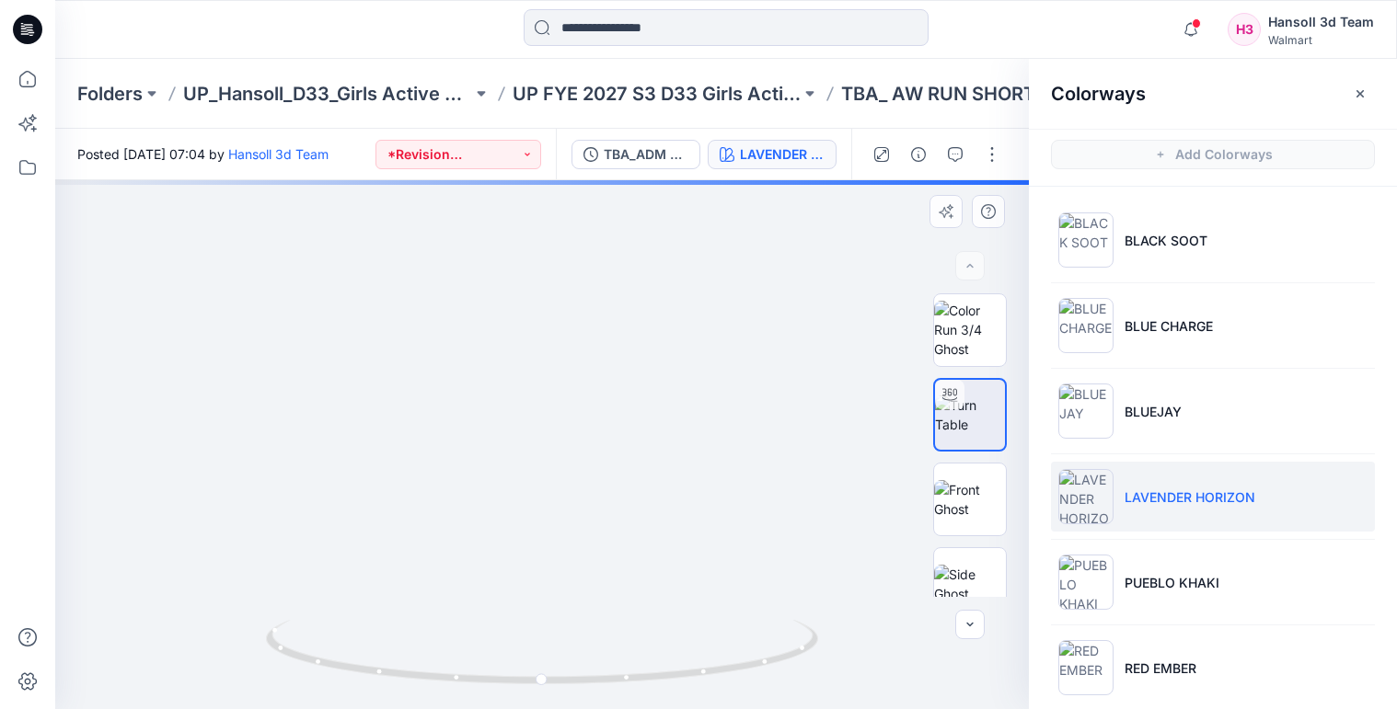
drag, startPoint x: 553, startPoint y: 527, endPoint x: 594, endPoint y: 274, distance: 256.4
click at [590, 270] on img at bounding box center [578, 54] width 1587 height 1310
drag, startPoint x: 666, startPoint y: 423, endPoint x: 640, endPoint y: 597, distance: 175.8
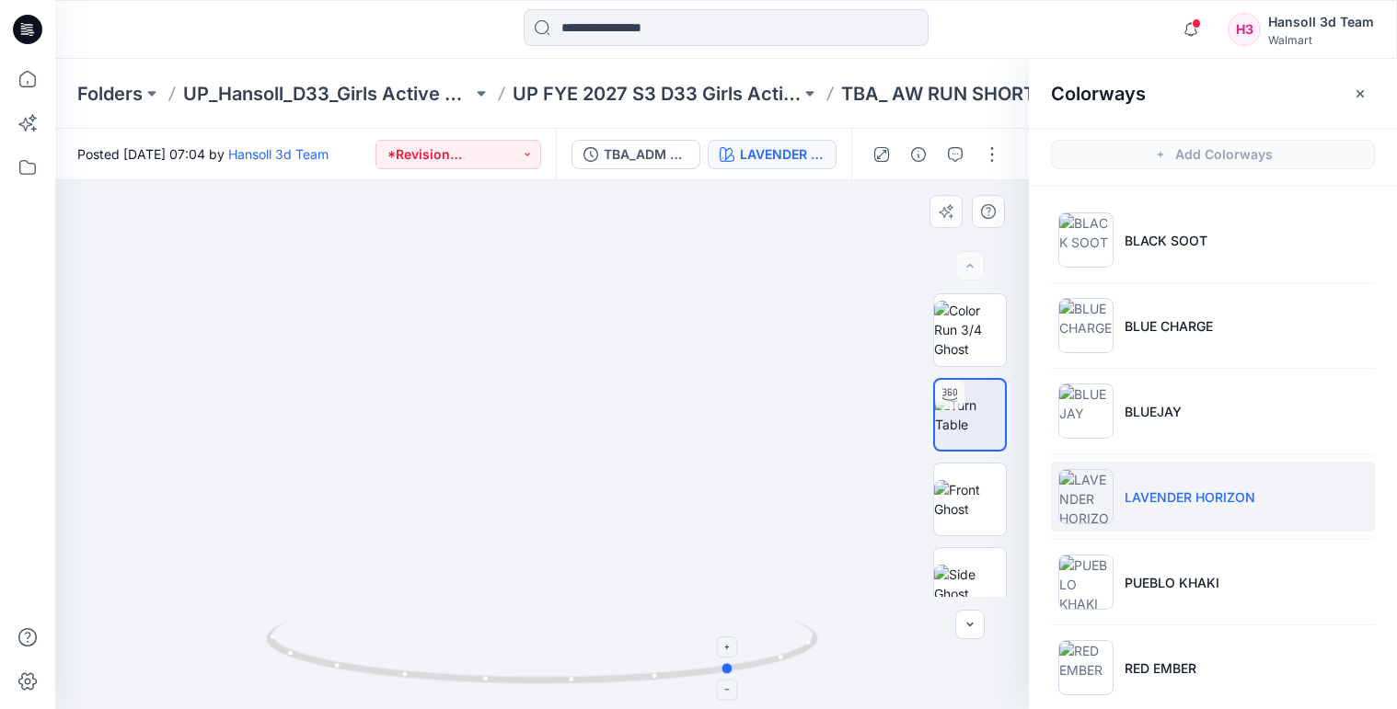
drag, startPoint x: 547, startPoint y: 683, endPoint x: 739, endPoint y: 655, distance: 194.3
click at [739, 655] on icon at bounding box center [544, 654] width 557 height 69
drag, startPoint x: 737, startPoint y: 677, endPoint x: 838, endPoint y: 650, distance: 104.9
click at [838, 650] on div at bounding box center [541, 444] width 973 height 529
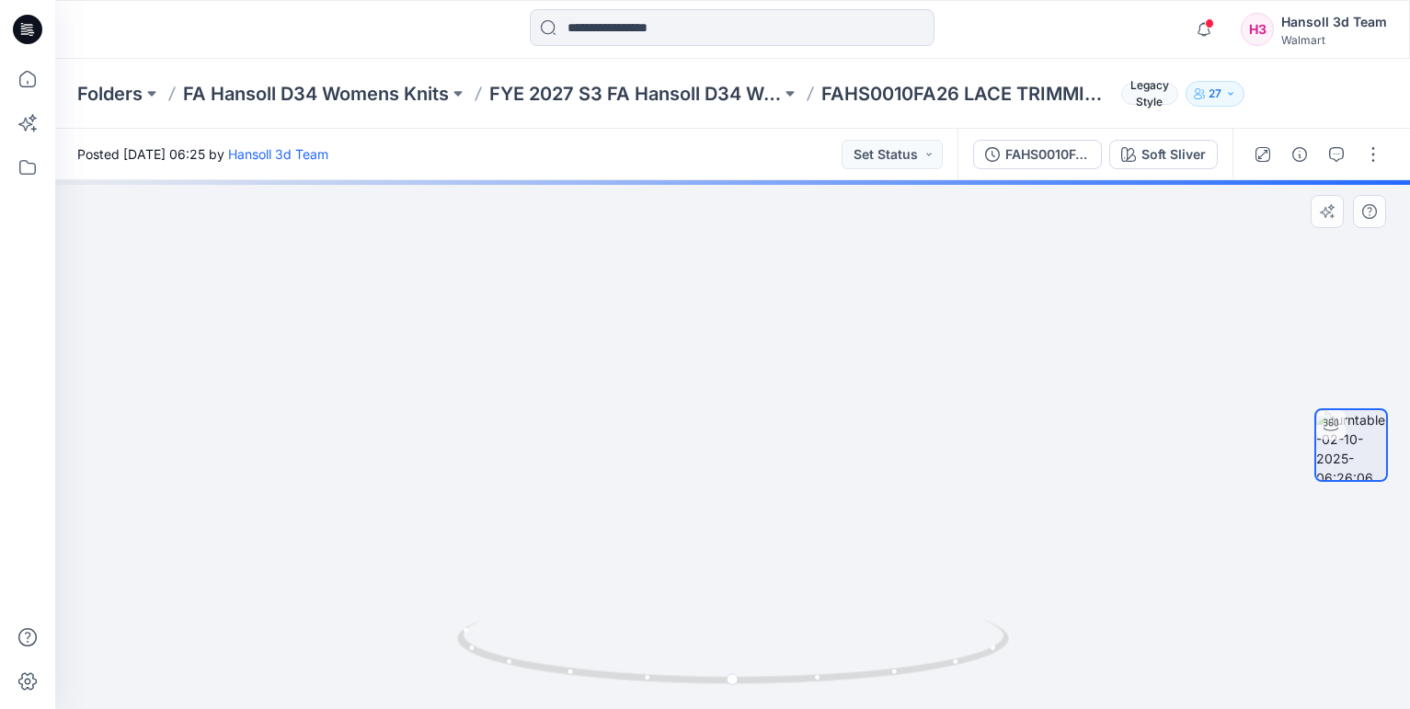
drag, startPoint x: 773, startPoint y: 503, endPoint x: 734, endPoint y: 319, distance: 188.0
click at [734, 319] on img at bounding box center [733, 289] width 839 height 839
drag, startPoint x: 863, startPoint y: 376, endPoint x: 814, endPoint y: 632, distance: 260.4
click at [814, 632] on div at bounding box center [732, 444] width 1355 height 529
drag, startPoint x: 828, startPoint y: 560, endPoint x: 830, endPoint y: 604, distance: 44.2
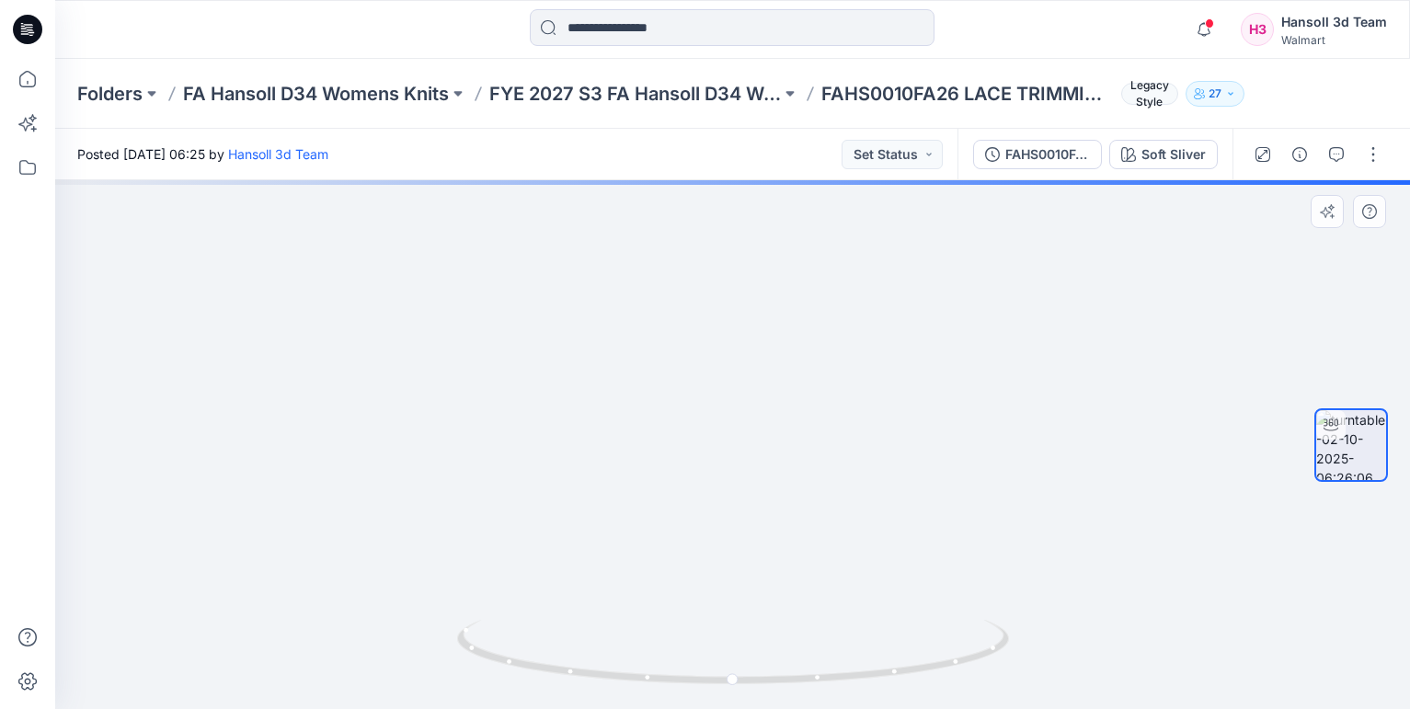
click at [830, 609] on img at bounding box center [700, 93] width 1665 height 1234
drag, startPoint x: 789, startPoint y: 410, endPoint x: 800, endPoint y: 595, distance: 185.3
click at [800, 595] on img at bounding box center [715, 212] width 1665 height 995
drag, startPoint x: 581, startPoint y: 679, endPoint x: 765, endPoint y: 682, distance: 185.0
click at [765, 682] on icon at bounding box center [735, 654] width 557 height 69
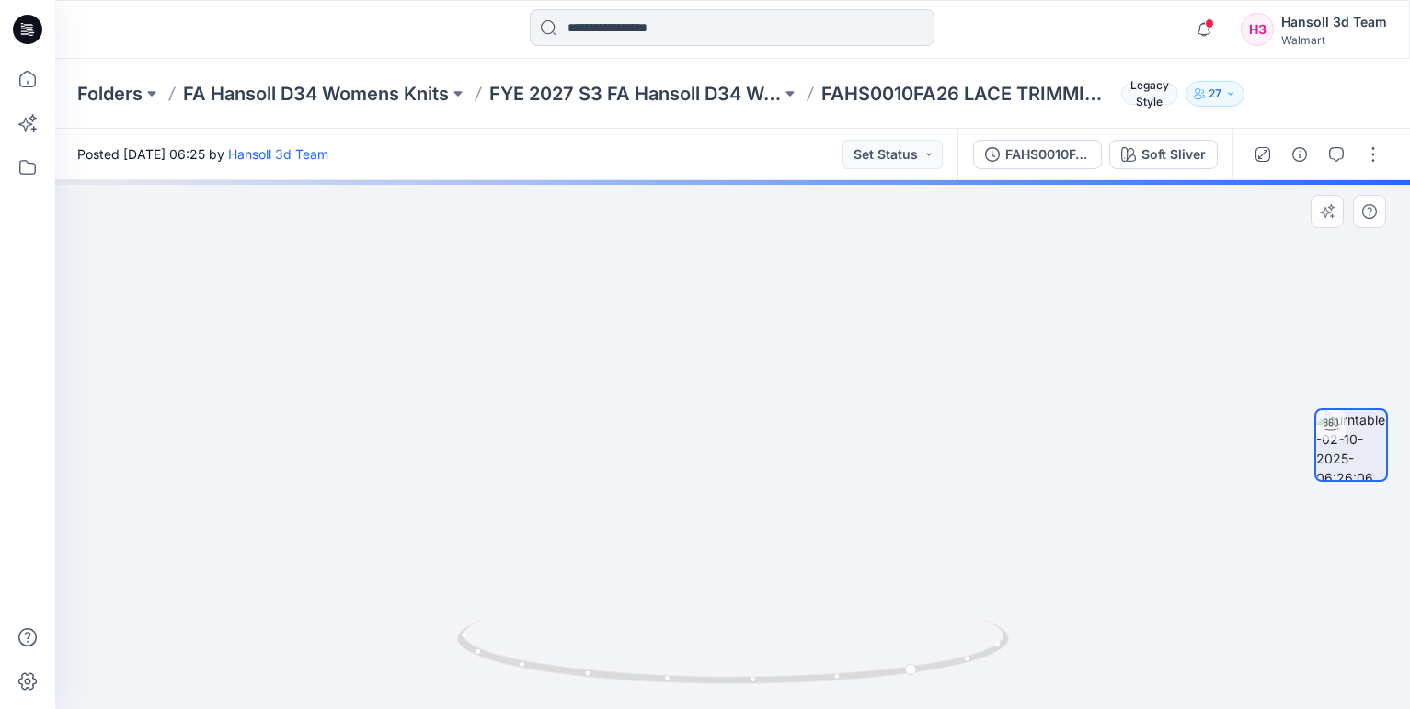
drag, startPoint x: 683, startPoint y: 575, endPoint x: 581, endPoint y: 271, distance: 320.9
click at [581, 271] on img at bounding box center [732, 186] width 1148 height 1046
drag, startPoint x: 754, startPoint y: 551, endPoint x: 704, endPoint y: 376, distance: 182.0
click at [704, 376] on img at bounding box center [732, 135] width 1148 height 1148
drag, startPoint x: 755, startPoint y: 389, endPoint x: 779, endPoint y: 704, distance: 315.6
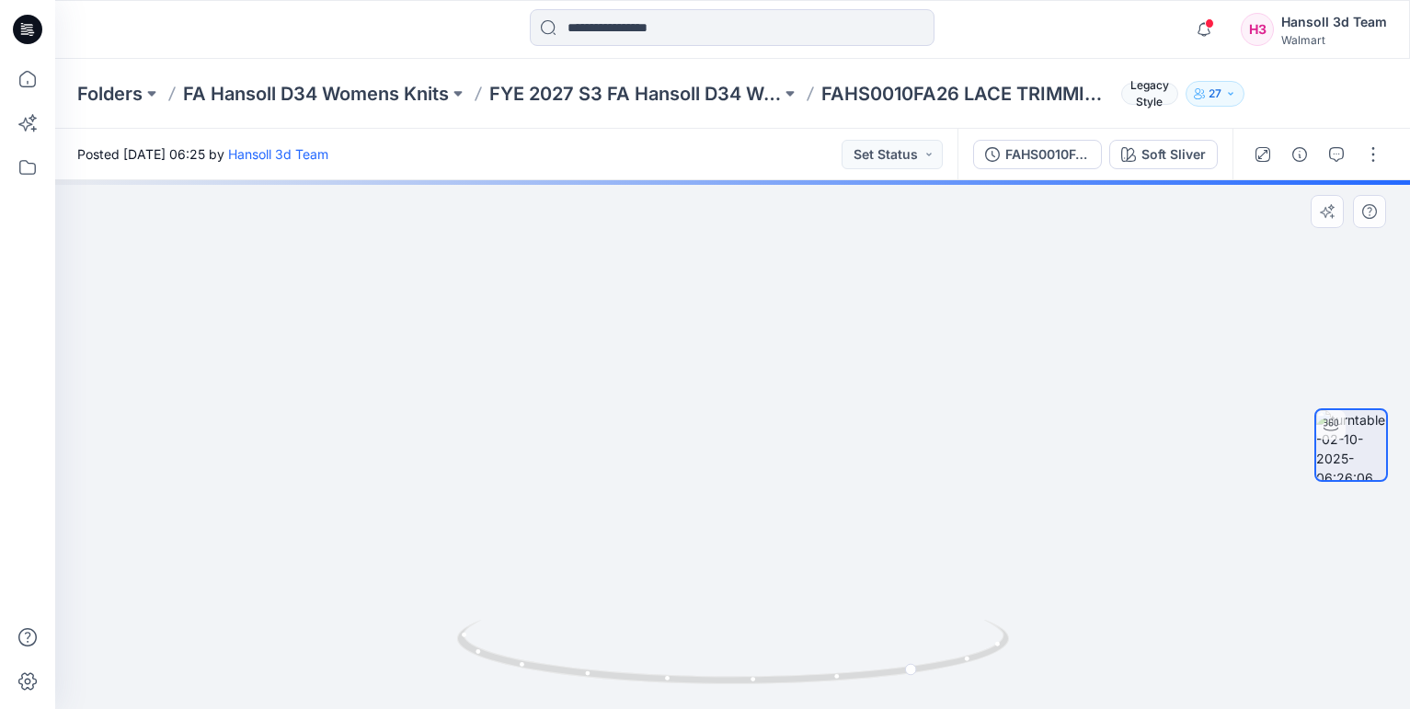
click at [779, 704] on div at bounding box center [732, 444] width 1355 height 529
drag, startPoint x: 762, startPoint y: 686, endPoint x: 882, endPoint y: 686, distance: 120.5
click at [882, 686] on icon at bounding box center [735, 654] width 557 height 69
drag, startPoint x: 773, startPoint y: 365, endPoint x: 745, endPoint y: 552, distance: 188.8
click at [745, 552] on img at bounding box center [733, 357] width 1252 height 705
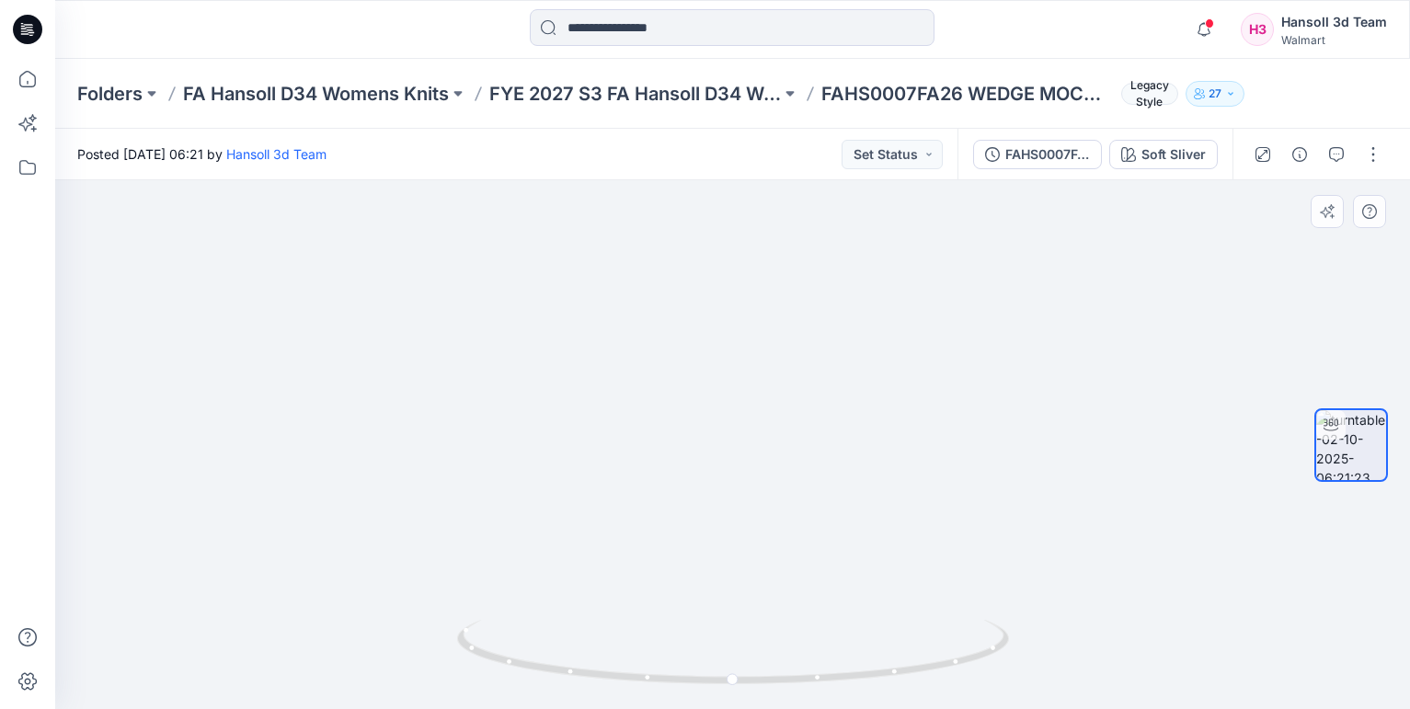
drag, startPoint x: 747, startPoint y: 453, endPoint x: 529, endPoint y: 317, distance: 257.1
click at [529, 317] on img at bounding box center [733, 289] width 1252 height 840
drag, startPoint x: 769, startPoint y: 342, endPoint x: 748, endPoint y: 474, distance: 133.3
click at [748, 474] on img at bounding box center [732, 346] width 1355 height 728
drag, startPoint x: 746, startPoint y: 455, endPoint x: 691, endPoint y: 478, distance: 59.5
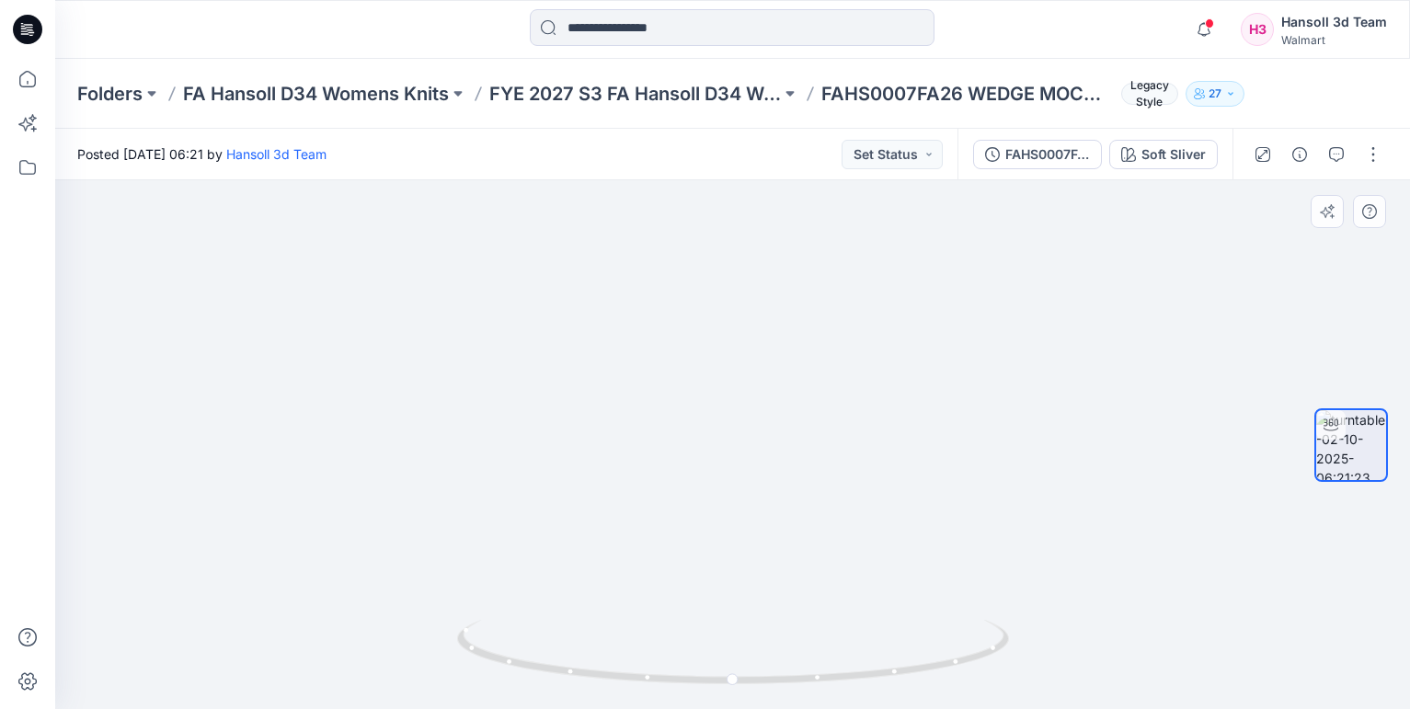
click at [691, 478] on img at bounding box center [732, 357] width 1355 height 706
drag, startPoint x: 723, startPoint y: 684, endPoint x: 1019, endPoint y: 628, distance: 300.5
click at [1019, 628] on div at bounding box center [732, 444] width 1355 height 529
drag, startPoint x: 761, startPoint y: 524, endPoint x: 775, endPoint y: 221, distance: 303.0
click at [775, 231] on img at bounding box center [740, 37] width 1561 height 1343
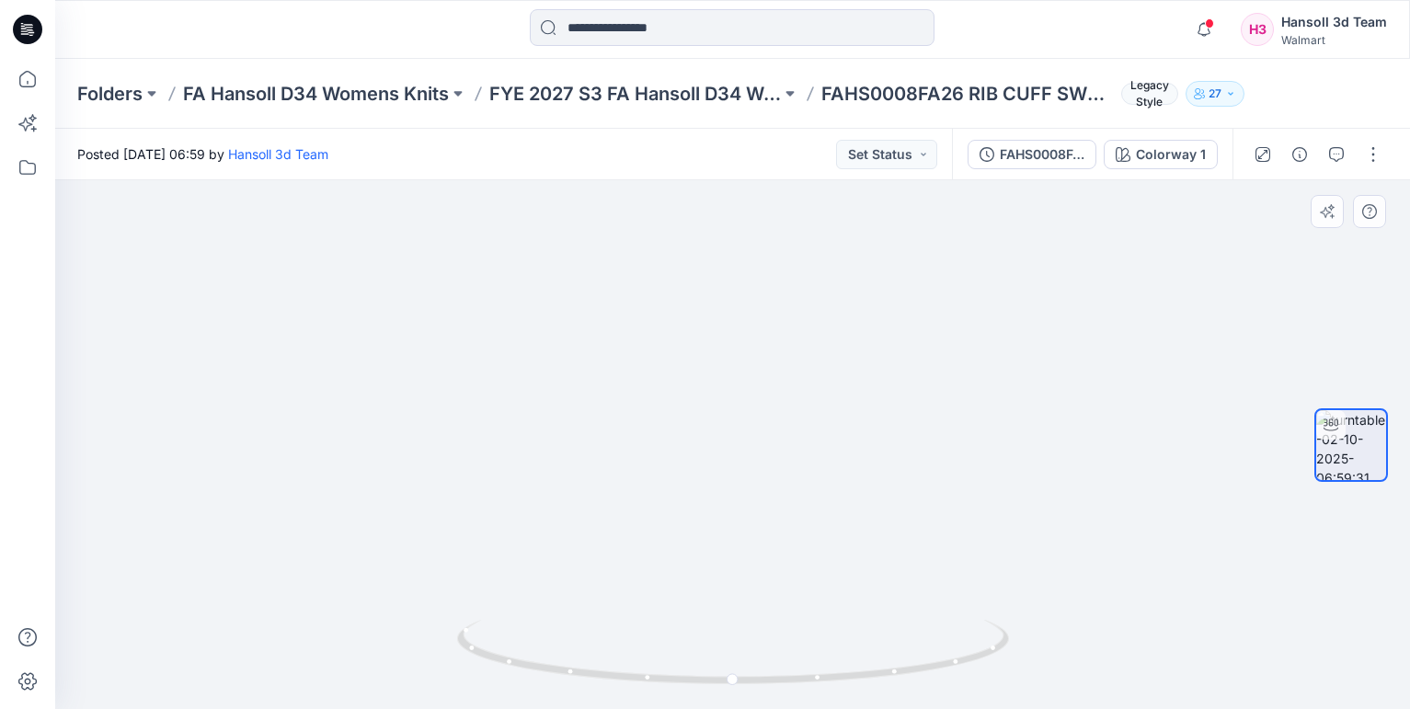
drag, startPoint x: 843, startPoint y: 564, endPoint x: 825, endPoint y: 316, distance: 249.0
drag, startPoint x: 805, startPoint y: 376, endPoint x: 869, endPoint y: 437, distance: 87.9
drag, startPoint x: 952, startPoint y: 409, endPoint x: 708, endPoint y: 406, distance: 243.8
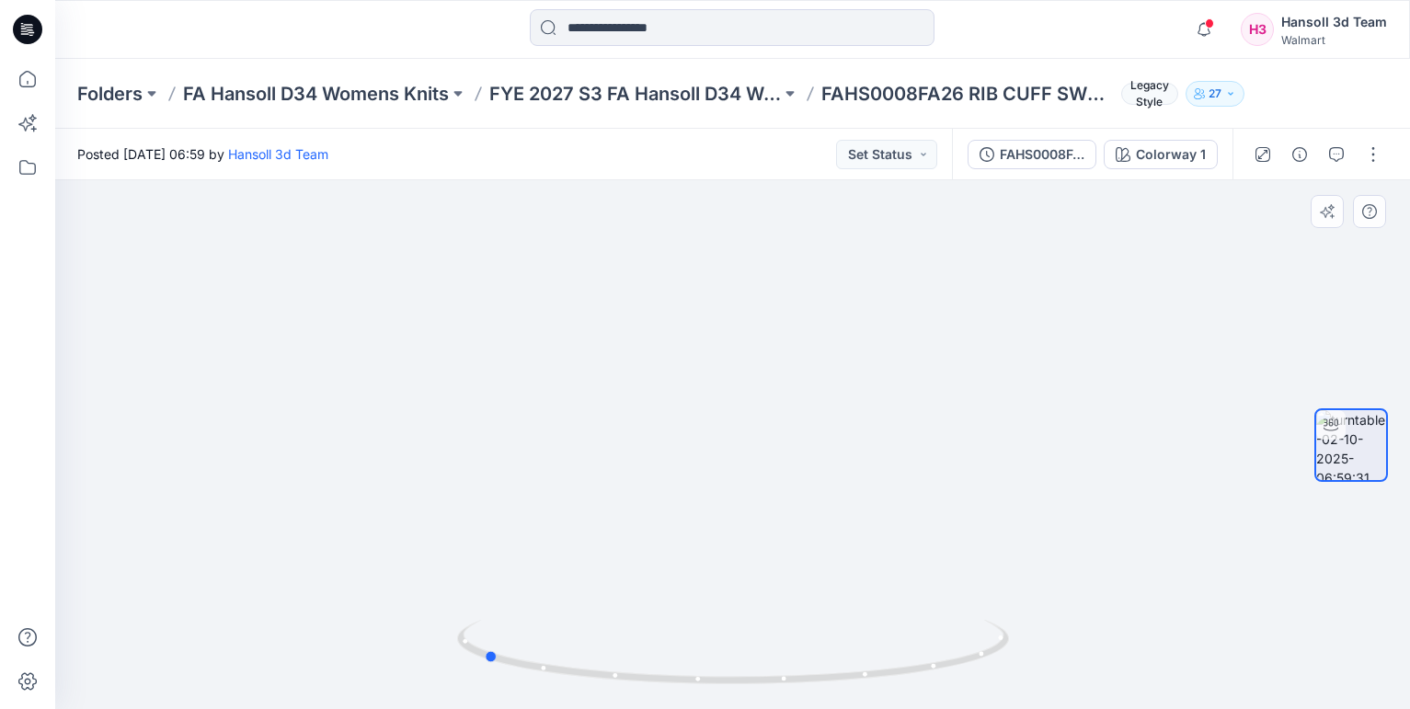
drag, startPoint x: 728, startPoint y: 685, endPoint x: 1030, endPoint y: 605, distance: 312.2
click at [1030, 605] on div at bounding box center [732, 444] width 1355 height 529
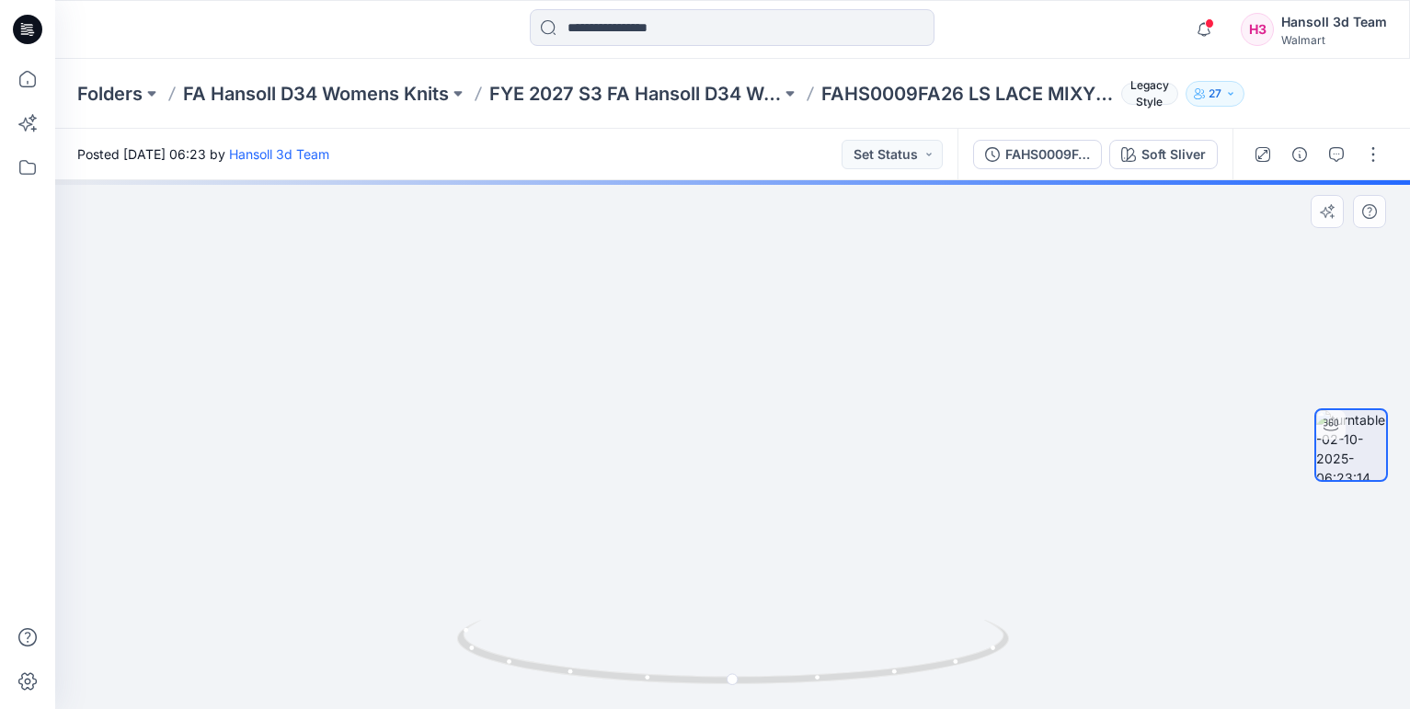
drag, startPoint x: 799, startPoint y: 284, endPoint x: 796, endPoint y: 391, distance: 106.8
click at [796, 391] on img at bounding box center [733, 343] width 942 height 731
drag, startPoint x: 769, startPoint y: 303, endPoint x: 752, endPoint y: 333, distance: 35.0
click at [752, 333] on img at bounding box center [720, 304] width 1794 height 811
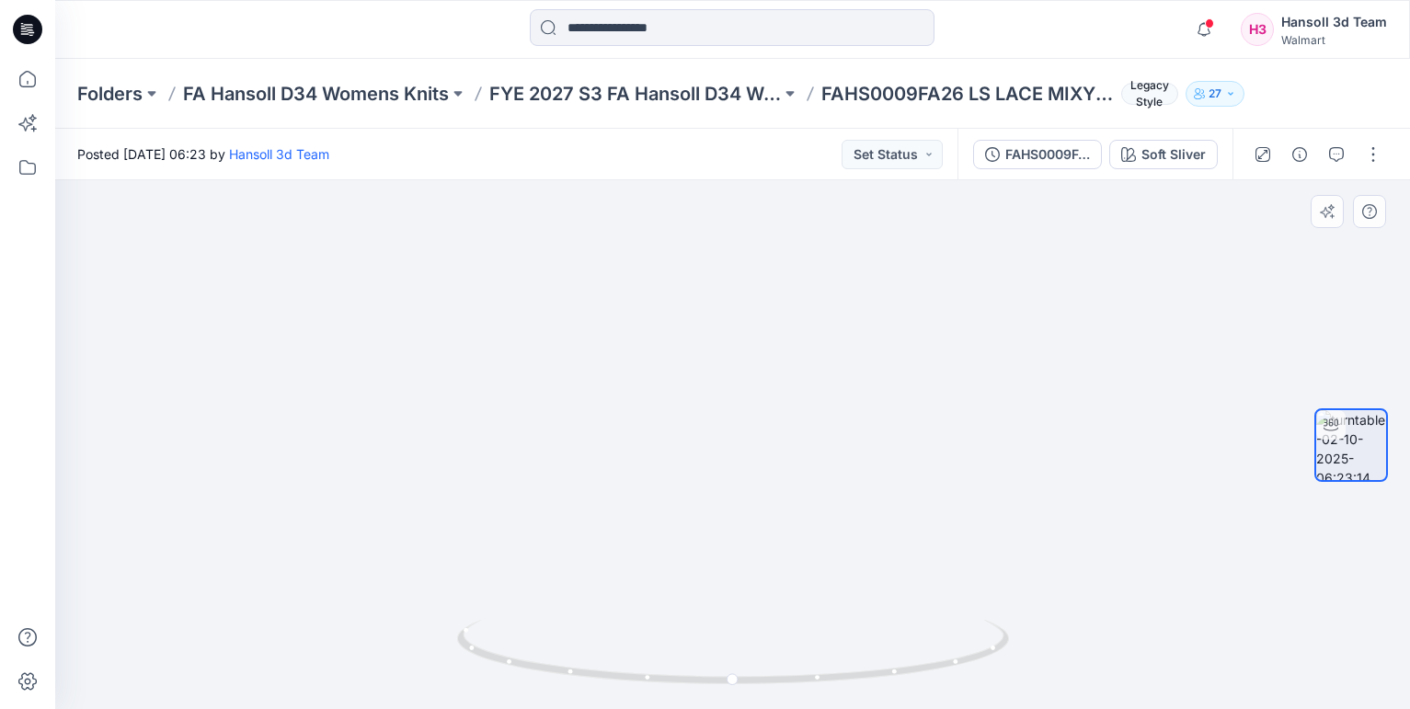
drag, startPoint x: 757, startPoint y: 466, endPoint x: 705, endPoint y: 258, distance: 215.3
click at [705, 258] on img at bounding box center [663, 202] width 1794 height 1013
drag, startPoint x: 719, startPoint y: 689, endPoint x: 883, endPoint y: 685, distance: 163.8
click at [883, 685] on div at bounding box center [733, 663] width 552 height 92
drag, startPoint x: 837, startPoint y: 502, endPoint x: 827, endPoint y: 583, distance: 81.6
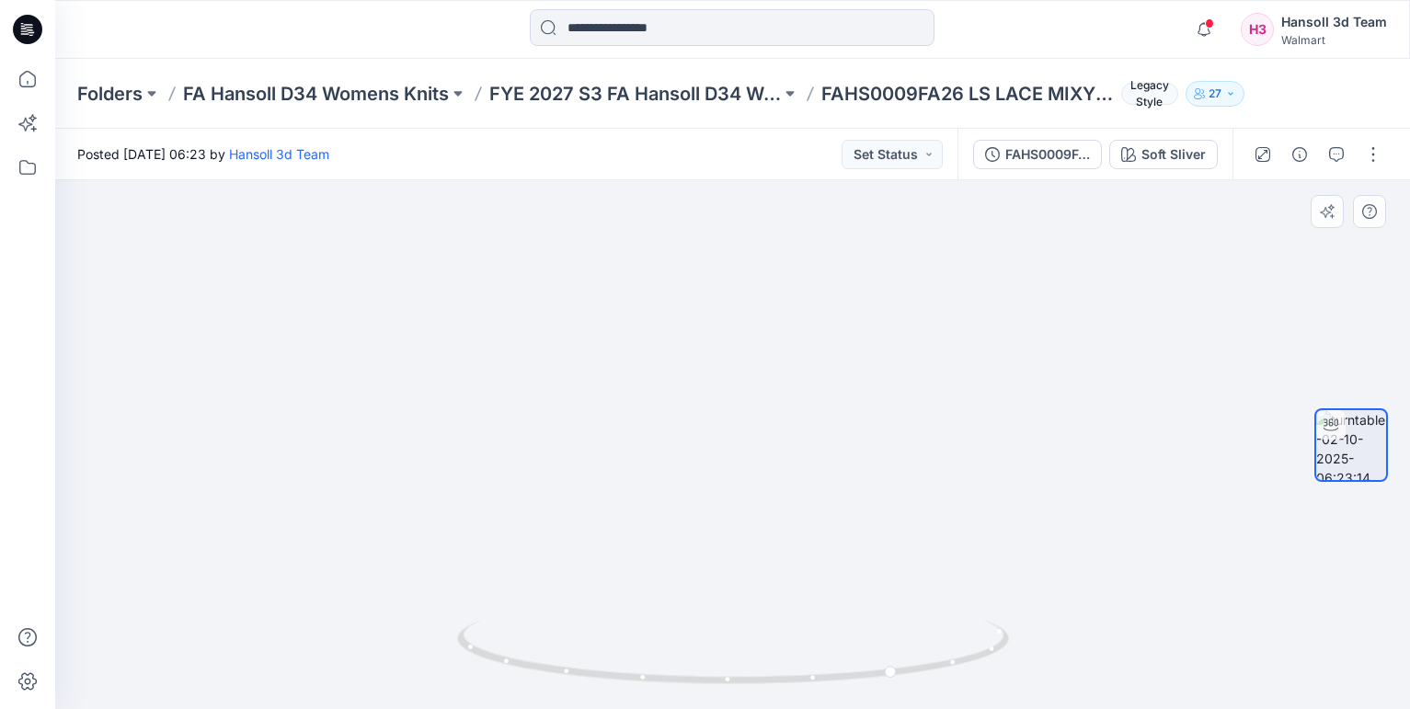
click at [827, 583] on img at bounding box center [662, 208] width 1794 height 1004
drag, startPoint x: 812, startPoint y: 512, endPoint x: 797, endPoint y: 625, distance: 114.2
click at [797, 625] on div at bounding box center [732, 444] width 1355 height 529
drag, startPoint x: 793, startPoint y: 523, endPoint x: 771, endPoint y: 453, distance: 73.3
click at [771, 453] on img at bounding box center [658, 293] width 1588 height 834
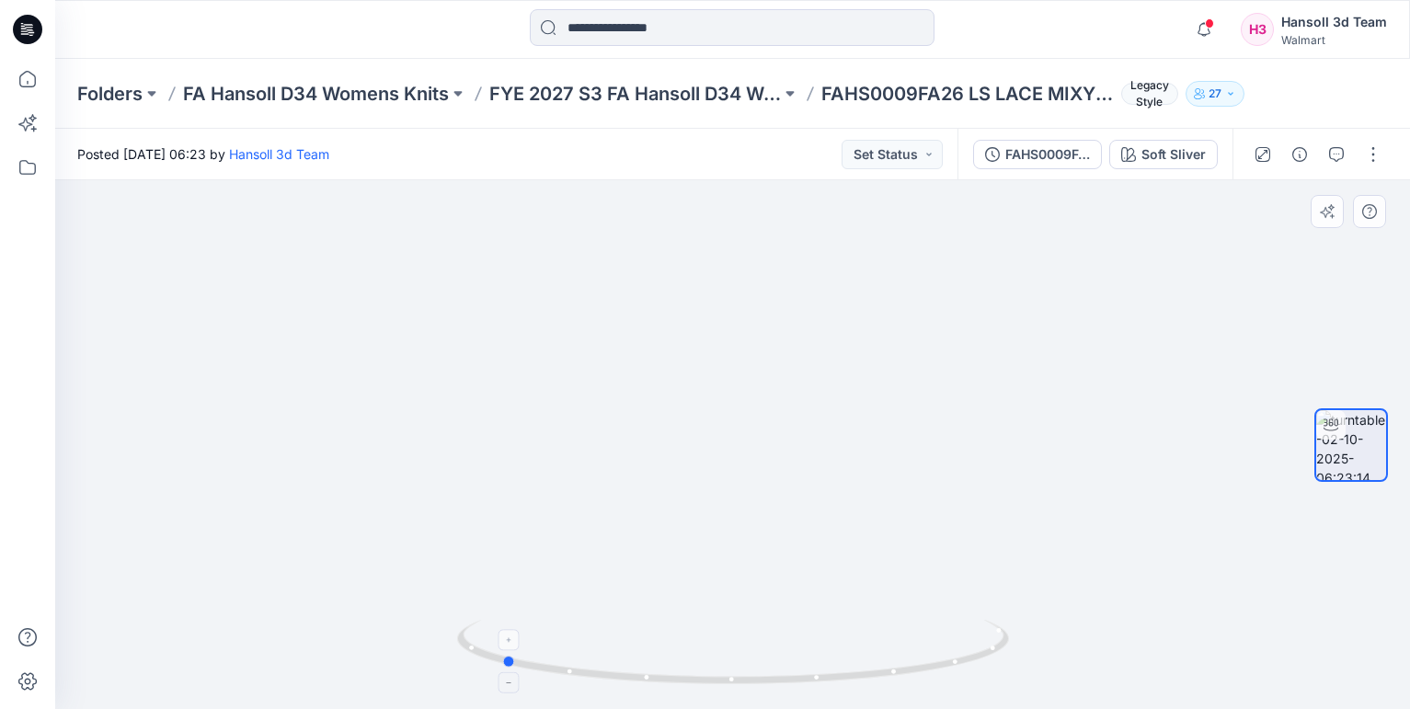
drag, startPoint x: 671, startPoint y: 687, endPoint x: 827, endPoint y: 686, distance: 156.4
click at [827, 686] on icon at bounding box center [735, 654] width 557 height 69
drag, startPoint x: 830, startPoint y: 569, endPoint x: 799, endPoint y: 536, distance: 44.9
click at [799, 536] on img at bounding box center [719, 306] width 1381 height 806
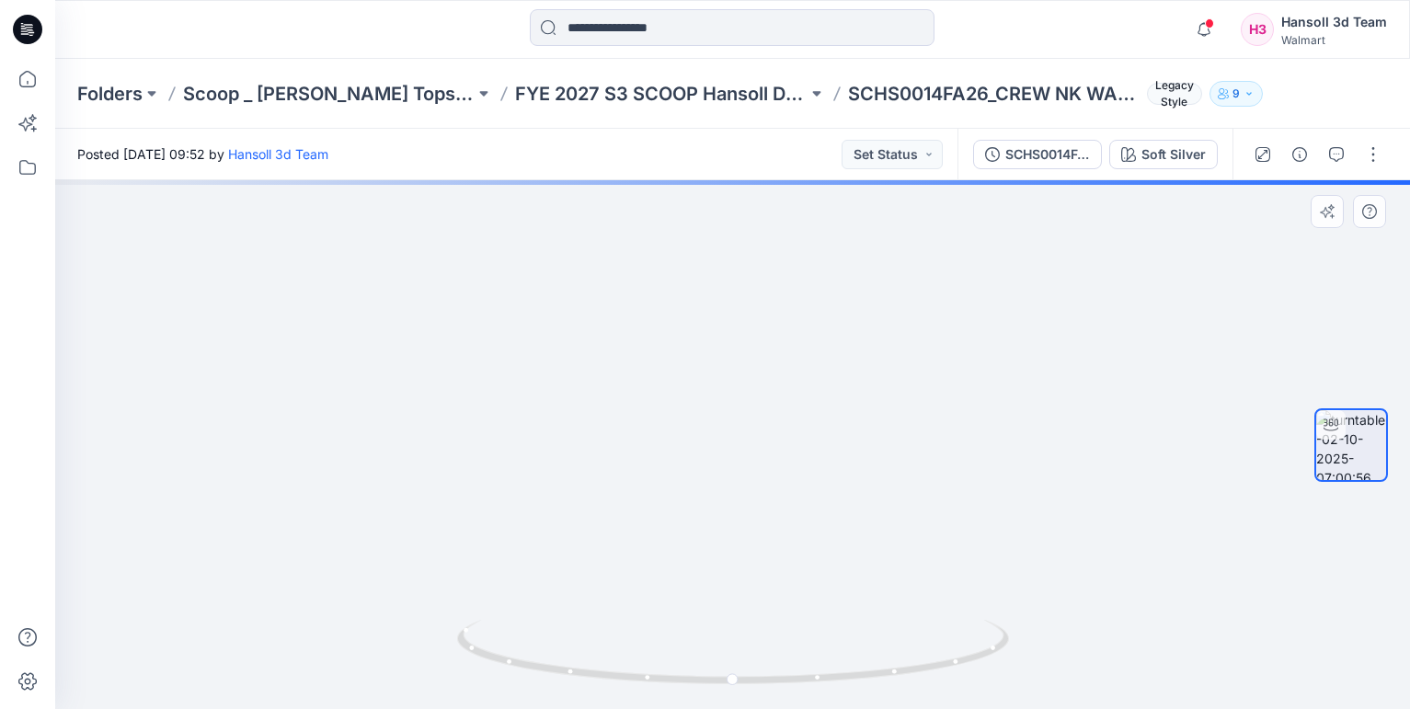
drag, startPoint x: 751, startPoint y: 304, endPoint x: 741, endPoint y: 457, distance: 154.0
click at [741, 457] on img at bounding box center [732, 366] width 1148 height 685
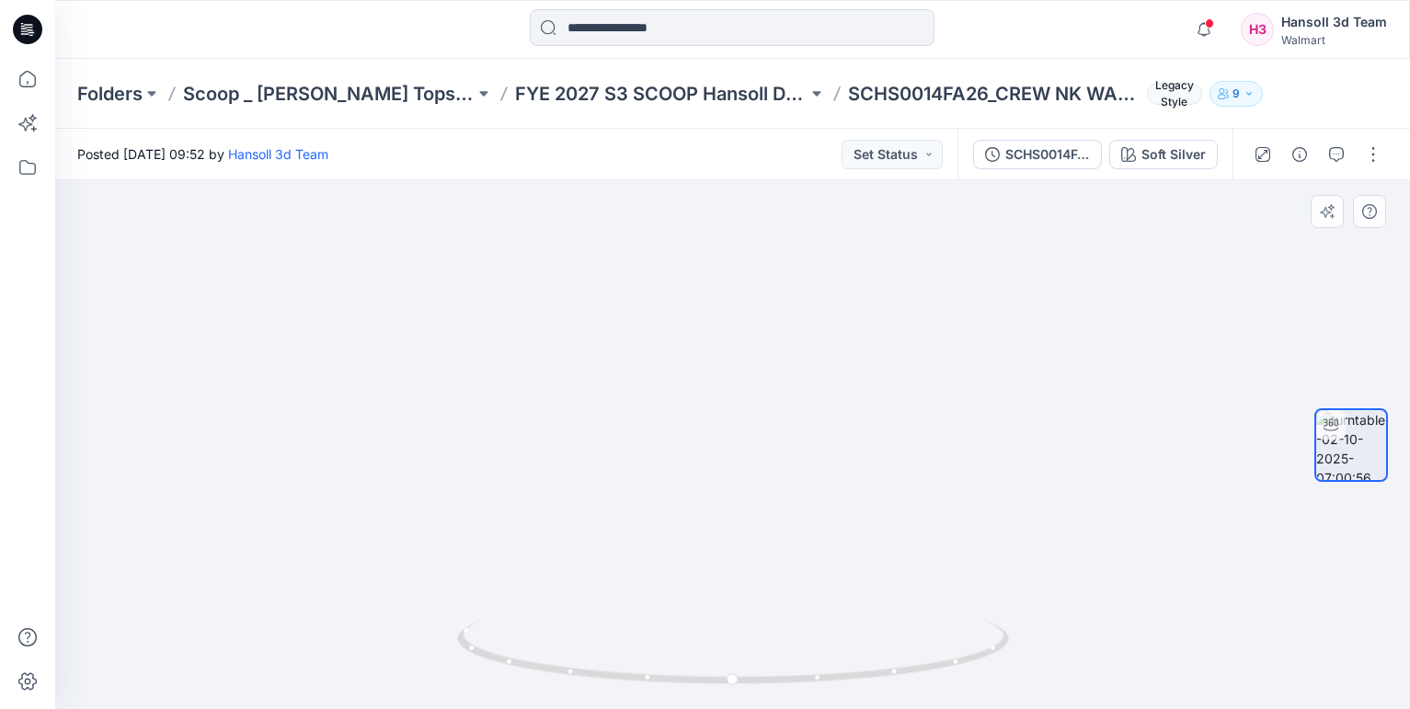
drag, startPoint x: 739, startPoint y: 403, endPoint x: 718, endPoint y: 243, distance: 161.5
click at [718, 243] on img at bounding box center [712, 205] width 1794 height 1008
drag, startPoint x: 738, startPoint y: 682, endPoint x: 1068, endPoint y: 671, distance: 330.5
click at [1068, 671] on div at bounding box center [732, 444] width 1355 height 529
drag, startPoint x: 774, startPoint y: 353, endPoint x: 813, endPoint y: 650, distance: 298.9
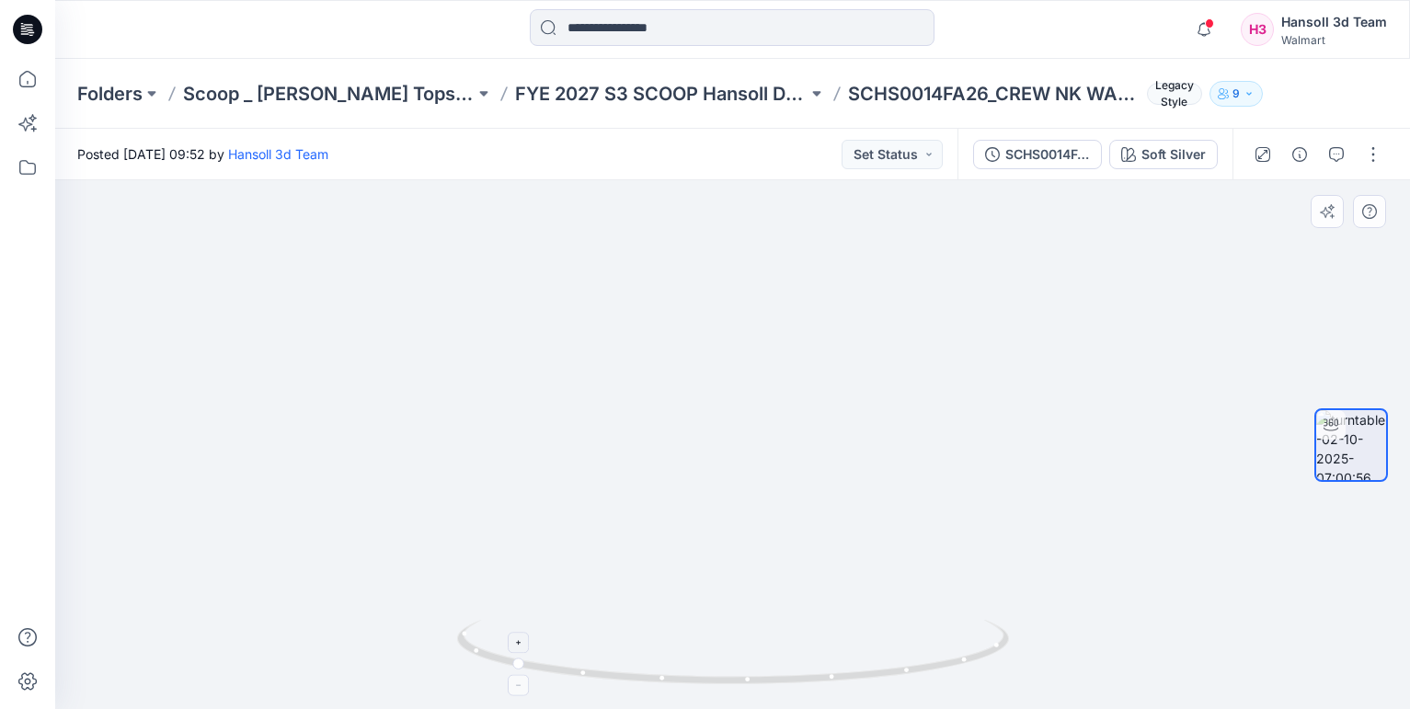
click at [813, 650] on div at bounding box center [732, 444] width 1355 height 529
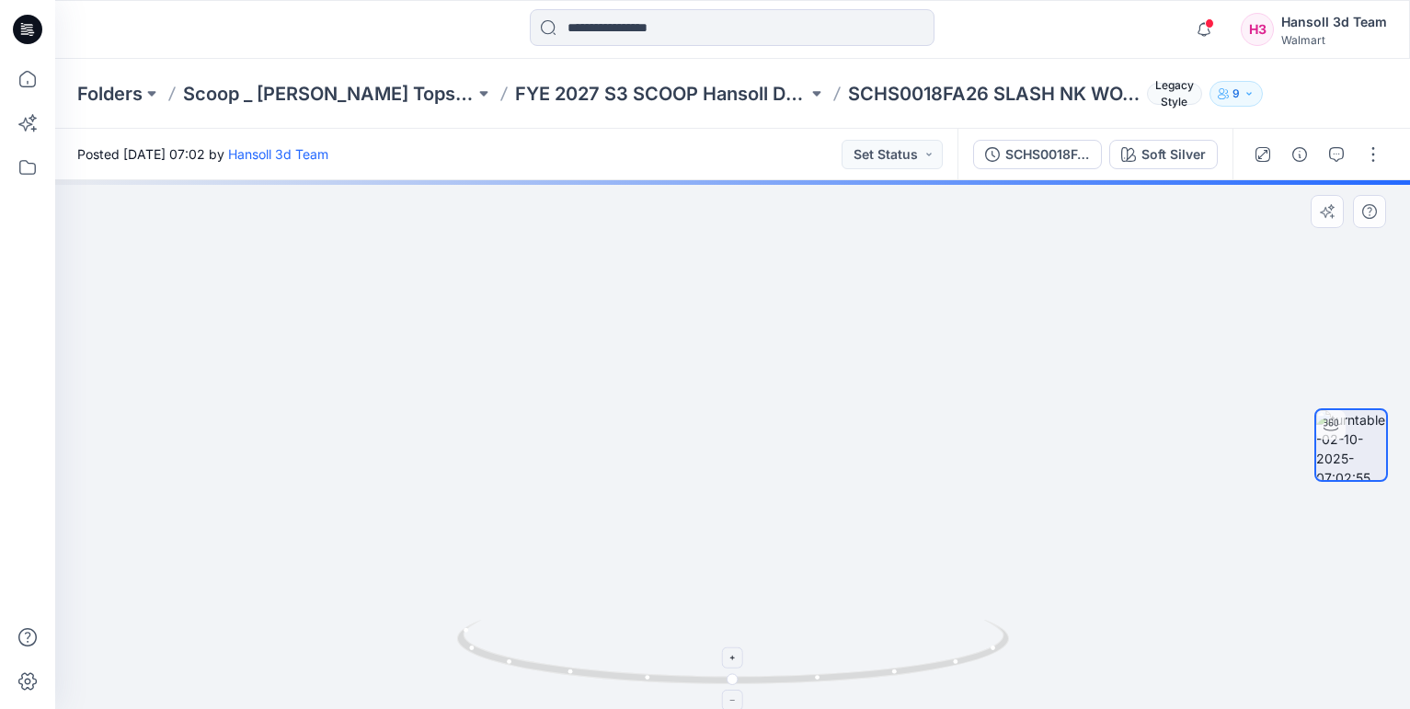
drag, startPoint x: 781, startPoint y: 388, endPoint x: 763, endPoint y: 634, distance: 246.3
click at [763, 634] on div at bounding box center [732, 444] width 1355 height 529
drag, startPoint x: 775, startPoint y: 524, endPoint x: 775, endPoint y: 592, distance: 68.1
click at [775, 592] on img at bounding box center [716, 372] width 1665 height 674
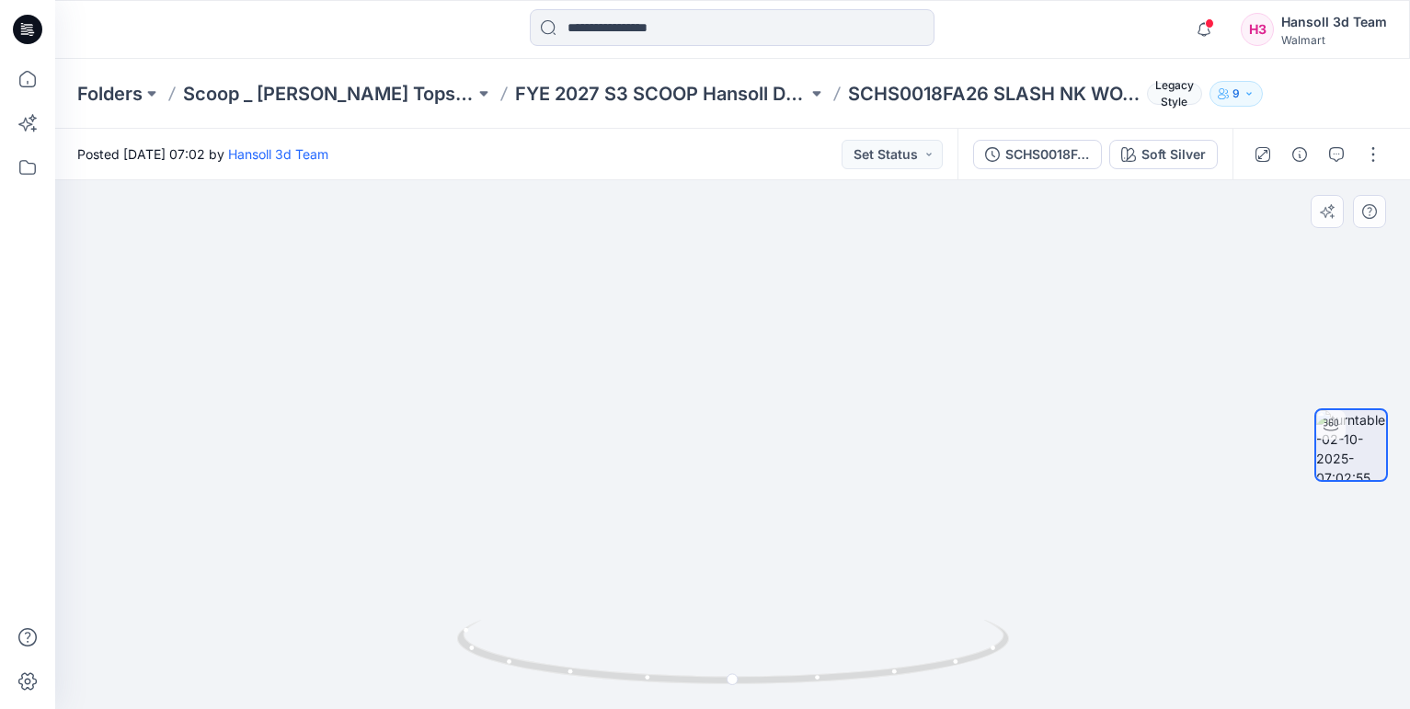
drag, startPoint x: 773, startPoint y: 585, endPoint x: 751, endPoint y: 489, distance: 98.2
click at [751, 489] on img at bounding box center [694, 324] width 1665 height 770
drag, startPoint x: 764, startPoint y: 617, endPoint x: 734, endPoint y: 451, distance: 169.1
click at [734, 451] on div at bounding box center [732, 444] width 1355 height 529
drag, startPoint x: 733, startPoint y: 580, endPoint x: 627, endPoint y: 286, distance: 312.3
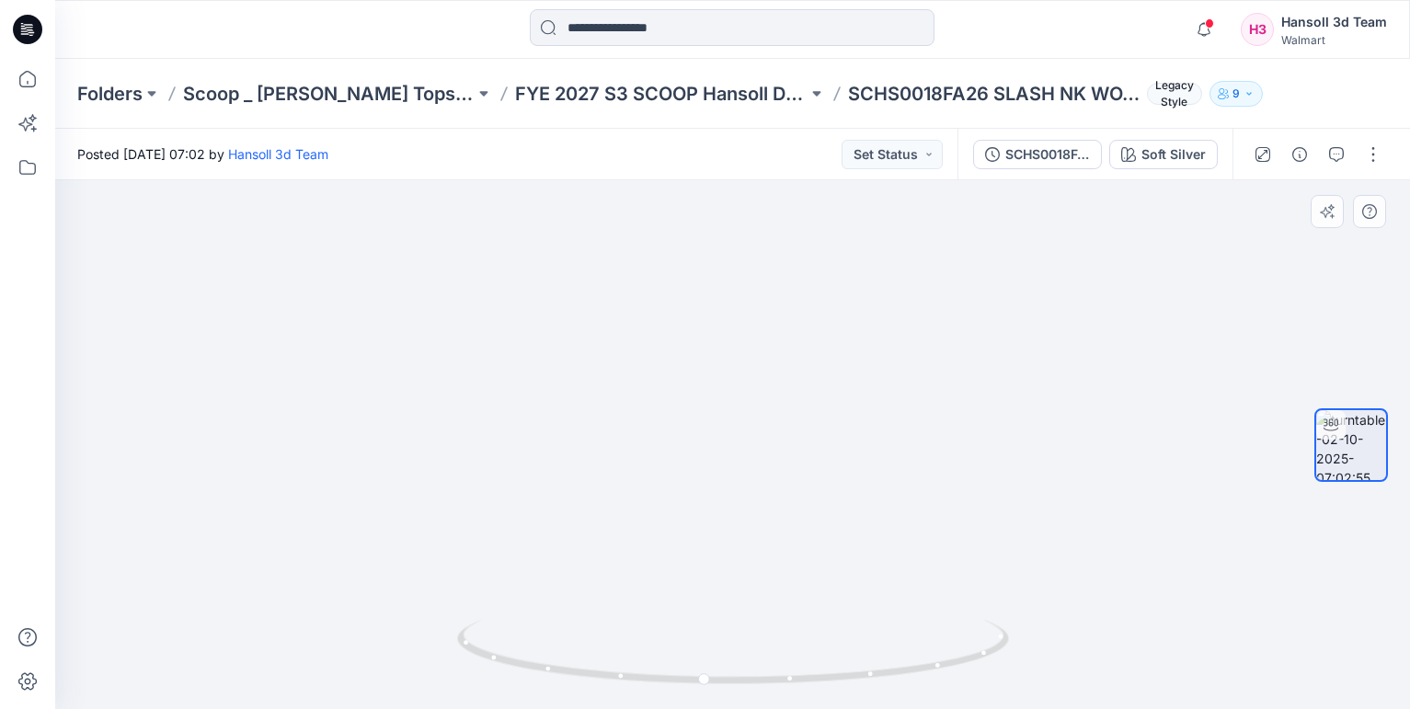
click at [627, 286] on img at bounding box center [732, 237] width 1148 height 946
drag, startPoint x: 805, startPoint y: 558, endPoint x: 727, endPoint y: 436, distance: 144.5
click at [726, 433] on img at bounding box center [733, 135] width 1252 height 1148
drag, startPoint x: 730, startPoint y: 438, endPoint x: 730, endPoint y: 577, distance: 138.9
click at [728, 593] on img at bounding box center [732, 303] width 1045 height 814
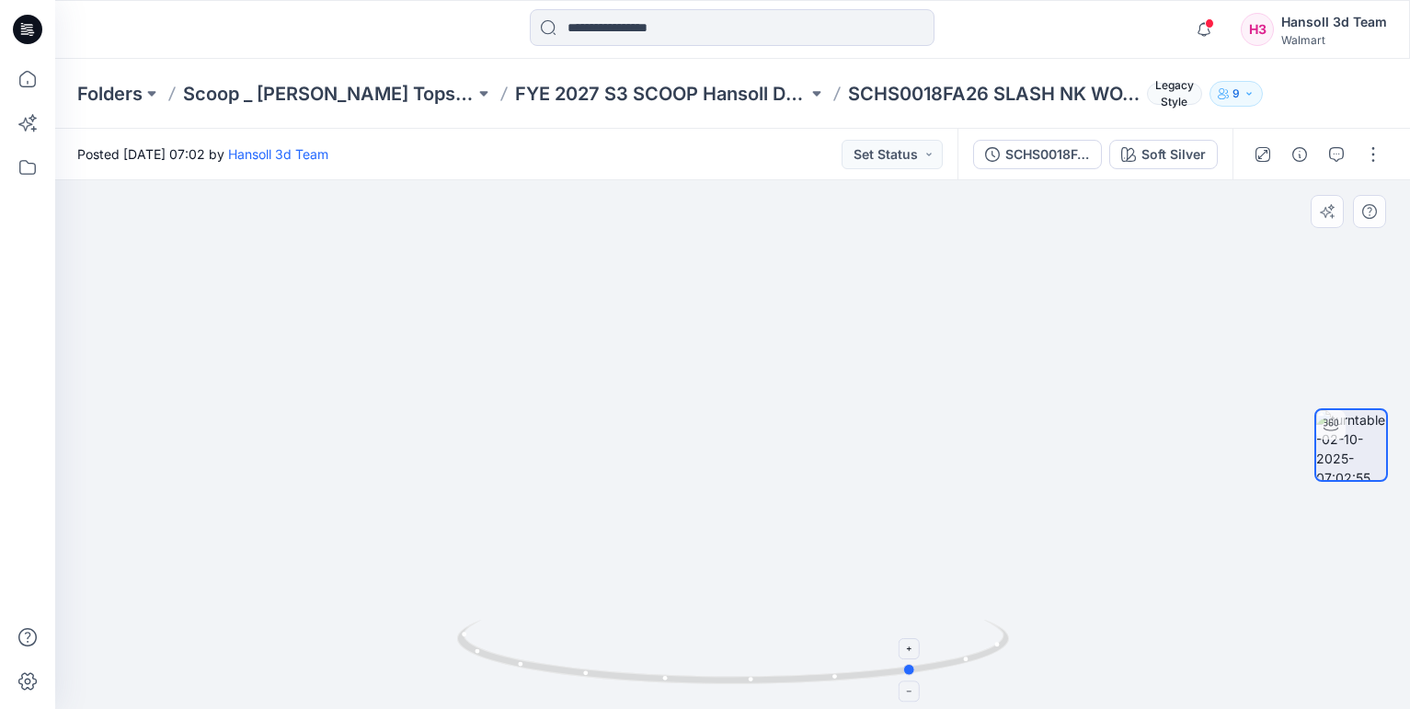
drag, startPoint x: 703, startPoint y: 683, endPoint x: 915, endPoint y: 633, distance: 218.3
click at [915, 633] on icon at bounding box center [735, 654] width 557 height 69
drag, startPoint x: 847, startPoint y: 681, endPoint x: 983, endPoint y: 656, distance: 137.5
click at [983, 656] on icon at bounding box center [735, 654] width 557 height 69
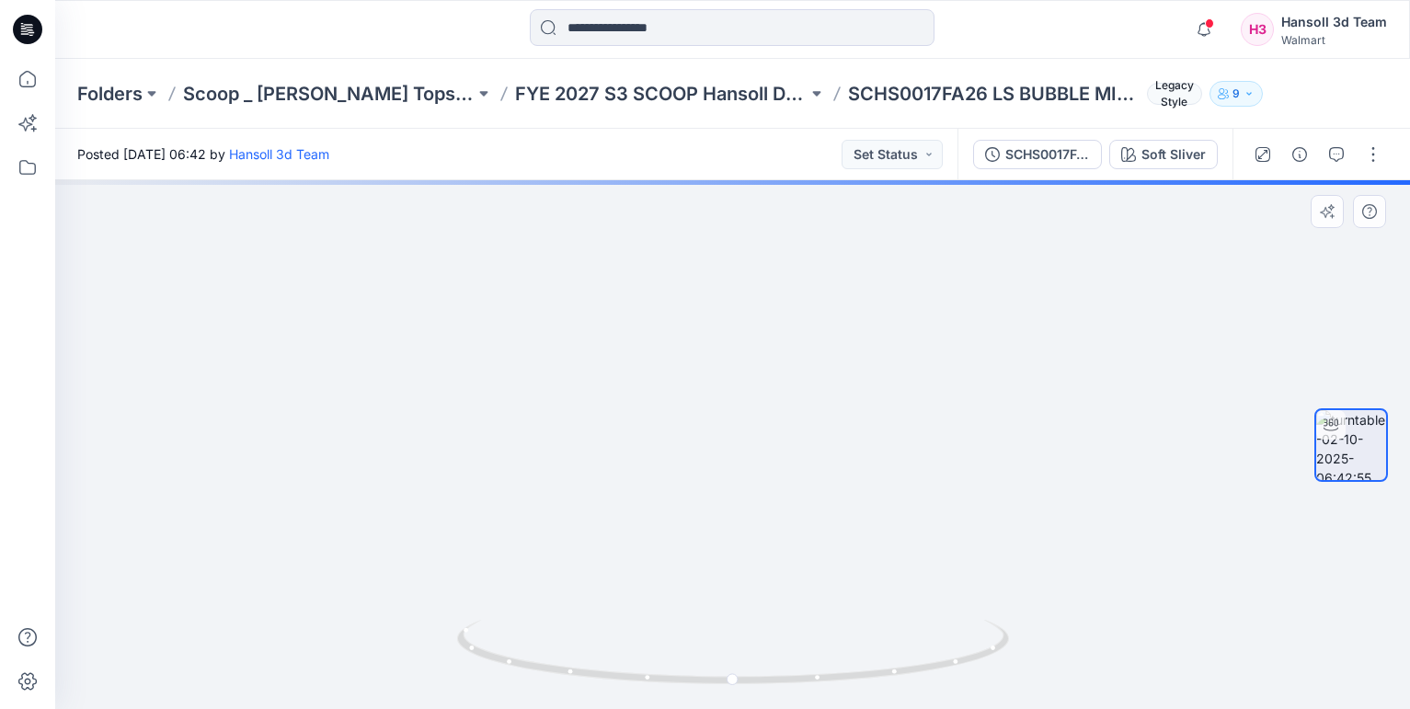
drag, startPoint x: 780, startPoint y: 310, endPoint x: 685, endPoint y: 566, distance: 272.8
click at [685, 566] on img at bounding box center [681, 339] width 1458 height 741
drag, startPoint x: 659, startPoint y: 367, endPoint x: 627, endPoint y: 178, distance: 192.3
click at [627, 178] on div "Posted Thursday, October 02, 2025 06:42 by Hansoll 3d Team Set Status SCHS0017F…" at bounding box center [732, 419] width 1355 height 581
drag, startPoint x: 752, startPoint y: 495, endPoint x: 721, endPoint y: 344, distance: 153.9
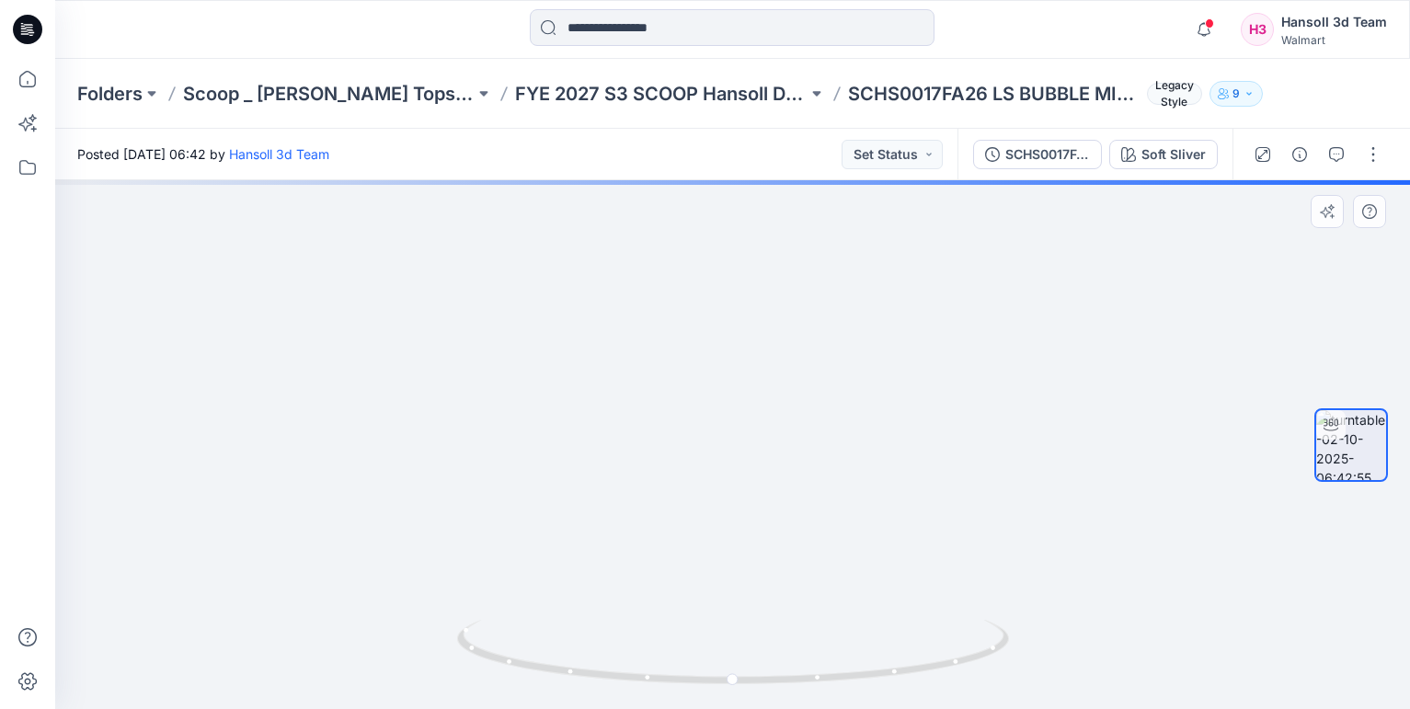
click at [721, 344] on img at bounding box center [732, 190] width 1355 height 1040
drag, startPoint x: 662, startPoint y: 684, endPoint x: 852, endPoint y: 676, distance: 189.7
click at [852, 676] on icon at bounding box center [735, 654] width 557 height 69
drag, startPoint x: 800, startPoint y: 452, endPoint x: 795, endPoint y: 645, distance: 193.3
click at [795, 645] on div at bounding box center [732, 444] width 1355 height 529
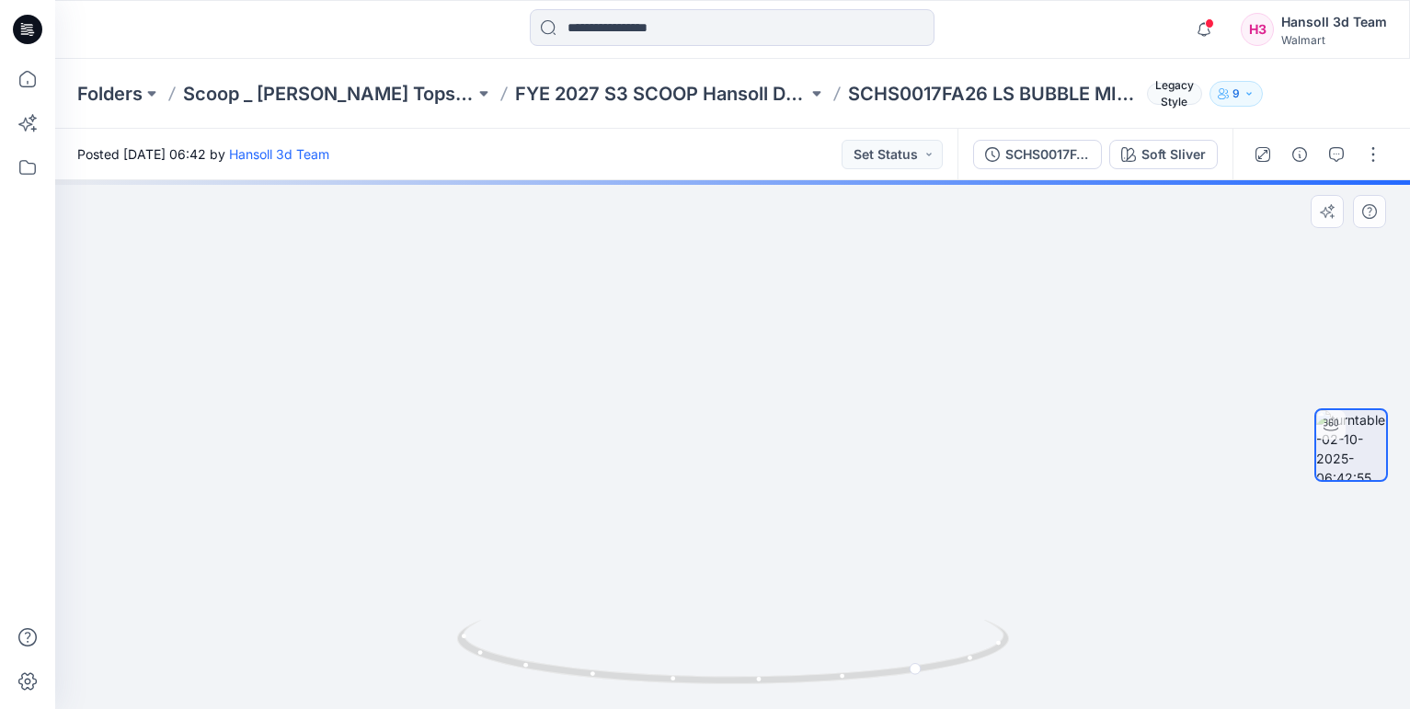
drag, startPoint x: 823, startPoint y: 517, endPoint x: 835, endPoint y: 588, distance: 71.8
click at [835, 588] on img at bounding box center [732, 363] width 1355 height 693
drag, startPoint x: 793, startPoint y: 349, endPoint x: 793, endPoint y: 509, distance: 160.1
click at [793, 509] on img at bounding box center [733, 421] width 942 height 575
drag, startPoint x: 814, startPoint y: 507, endPoint x: 745, endPoint y: 314, distance: 205.2
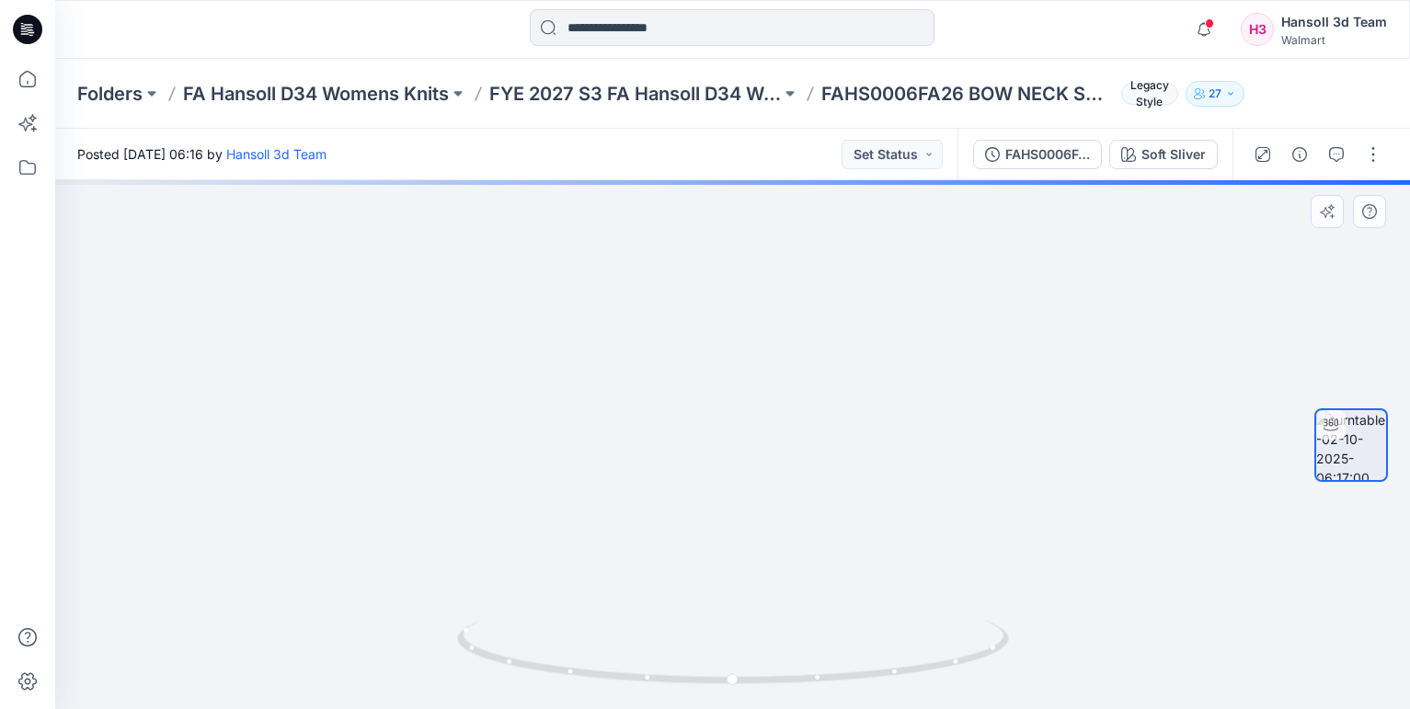
click at [745, 314] on img at bounding box center [664, 278] width 1768 height 861
drag, startPoint x: 745, startPoint y: 314, endPoint x: 754, endPoint y: 369, distance: 56.0
click at [754, 369] on img at bounding box center [669, 295] width 1768 height 828
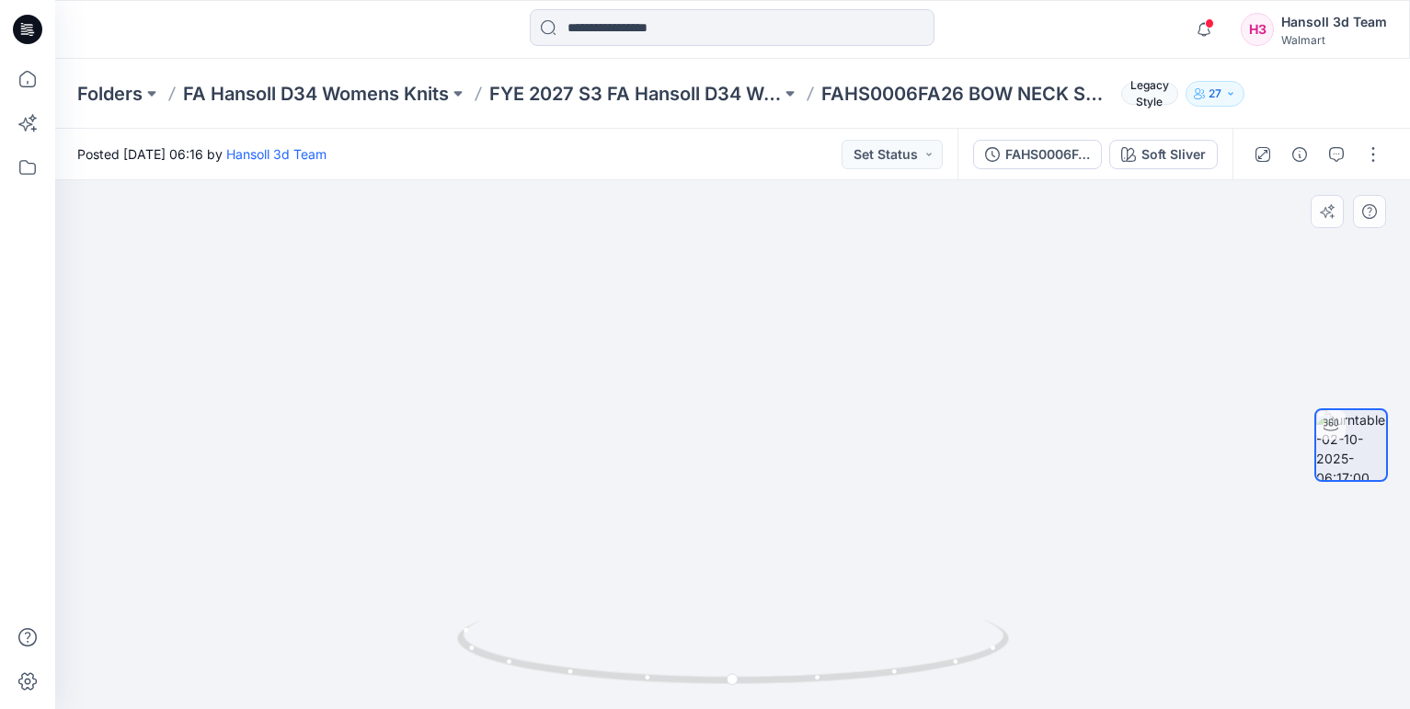
drag, startPoint x: 758, startPoint y: 522, endPoint x: 833, endPoint y: 359, distance: 179.1
click at [833, 359] on img at bounding box center [743, 221] width 1794 height 975
drag, startPoint x: 860, startPoint y: 395, endPoint x: 864, endPoint y: 425, distance: 30.6
click at [864, 425] on img at bounding box center [732, 382] width 968 height 653
